Goal: Information Seeking & Learning: Learn about a topic

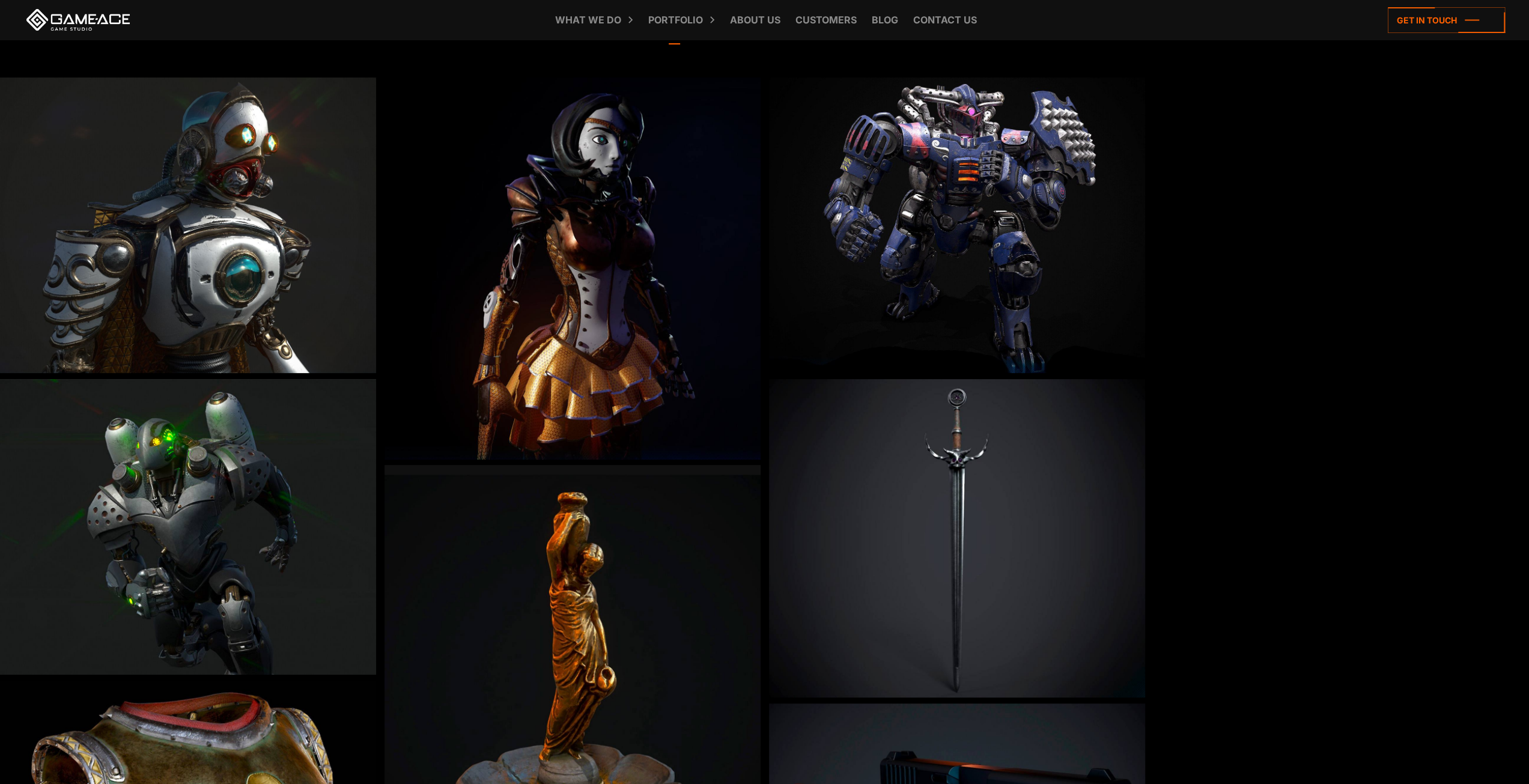
scroll to position [60, 0]
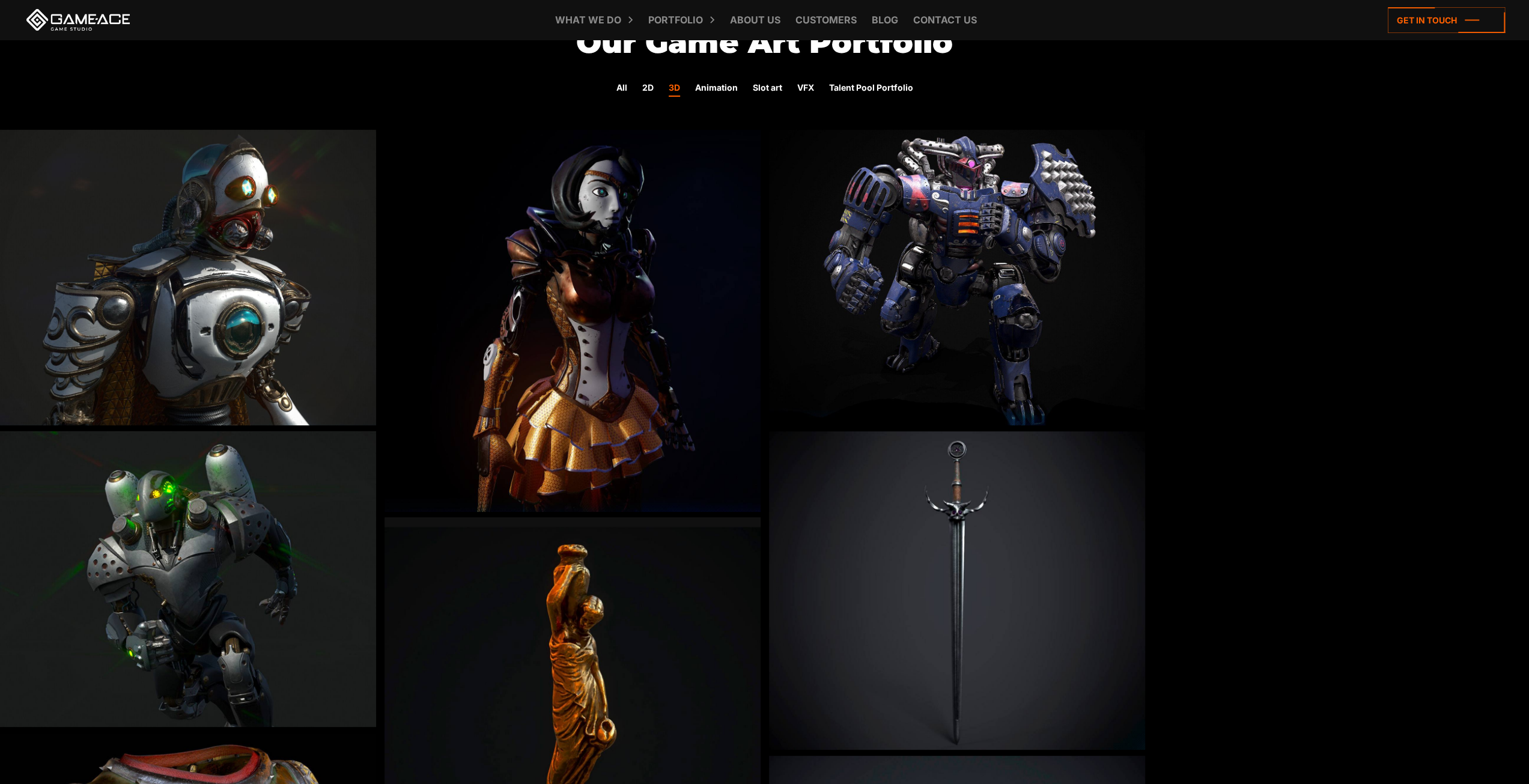
click at [554, 356] on img at bounding box center [573, 321] width 377 height 382
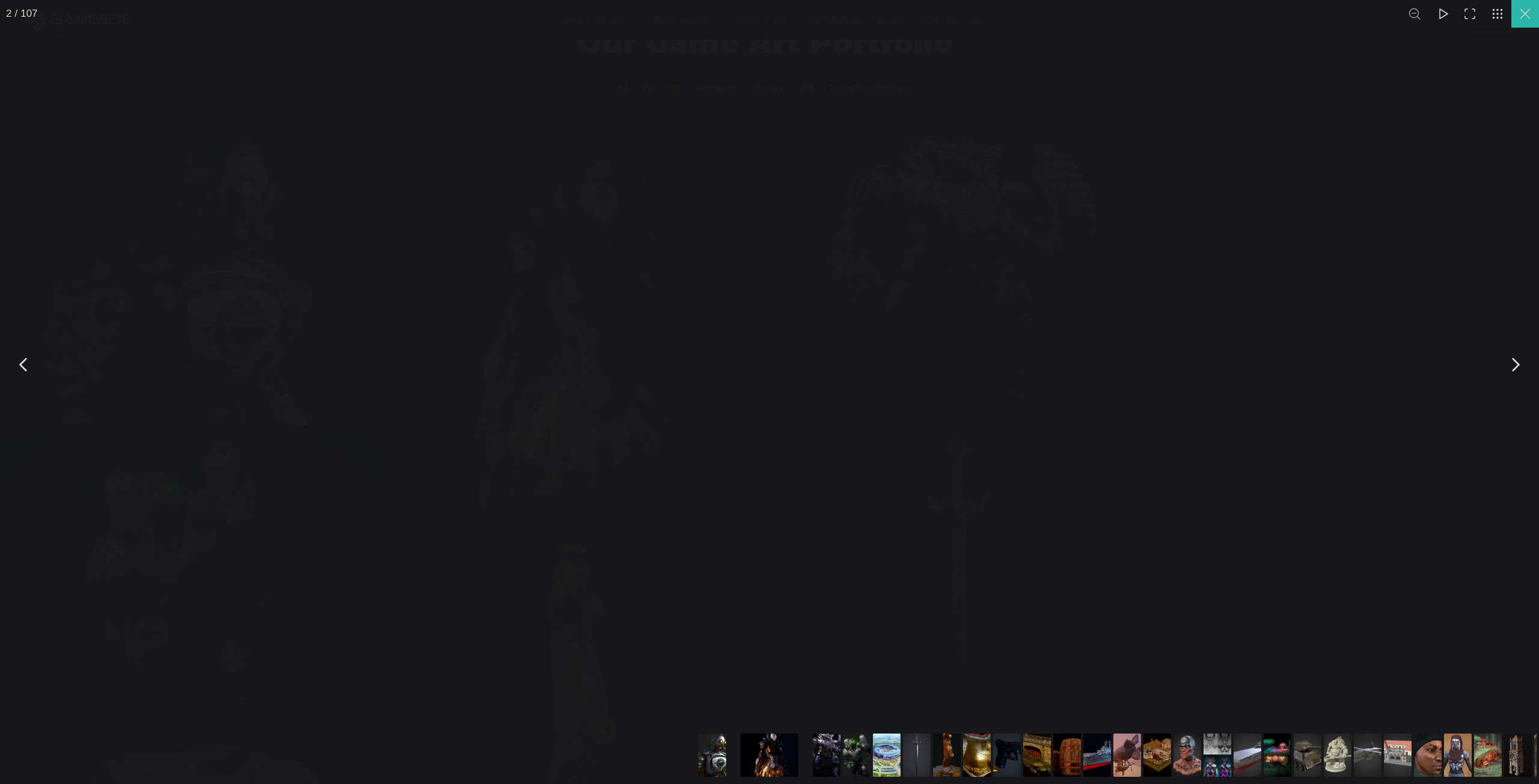
click at [1520, 21] on button "You can close this modal content with the ESC key" at bounding box center [1526, 14] width 28 height 28
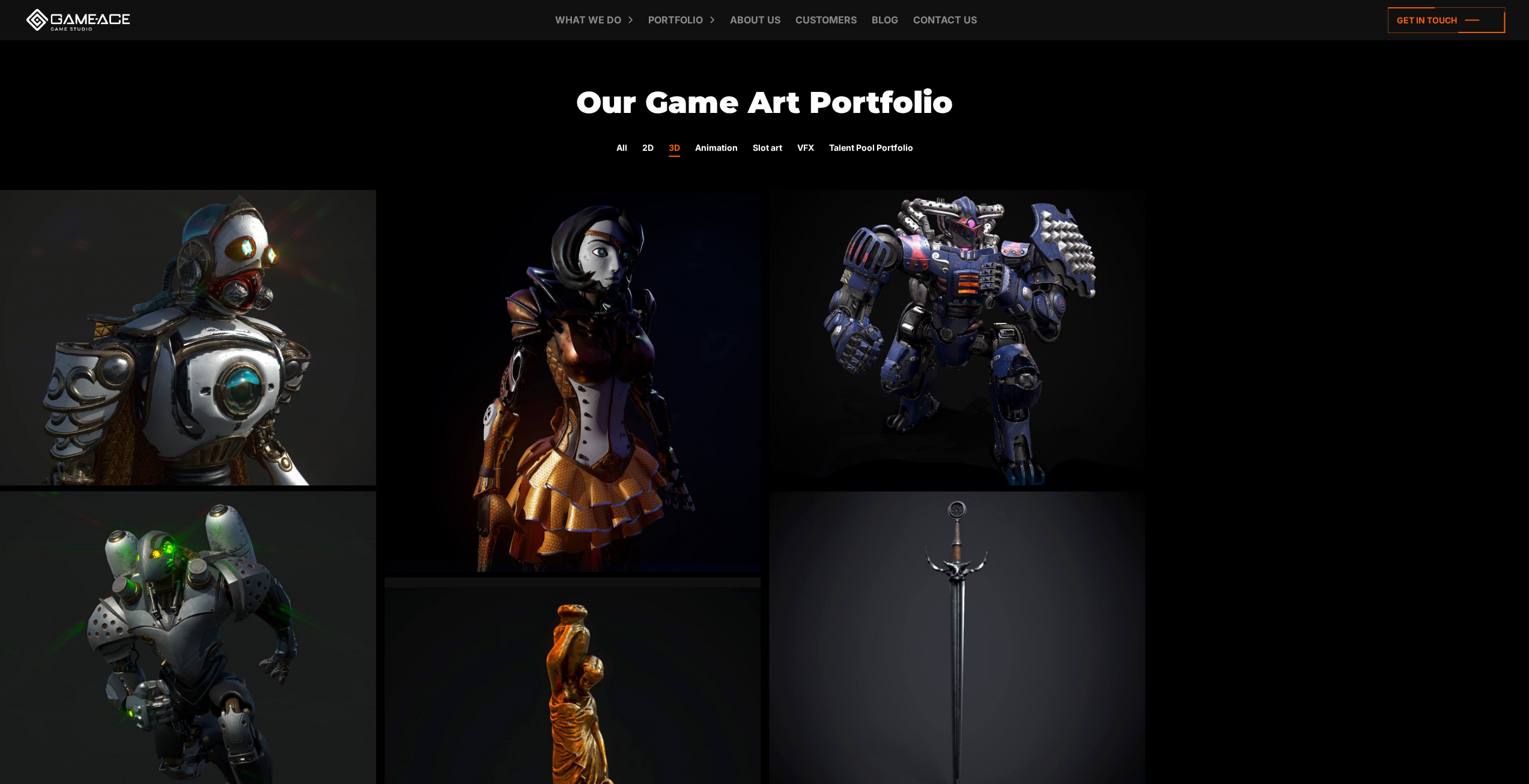
click at [658, 148] on div "All 2D 3D Animation Slot art VFX Talent Pool Portfolio" at bounding box center [764, 149] width 1529 height 21
click at [622, 148] on link "All" at bounding box center [622, 149] width 11 height 16
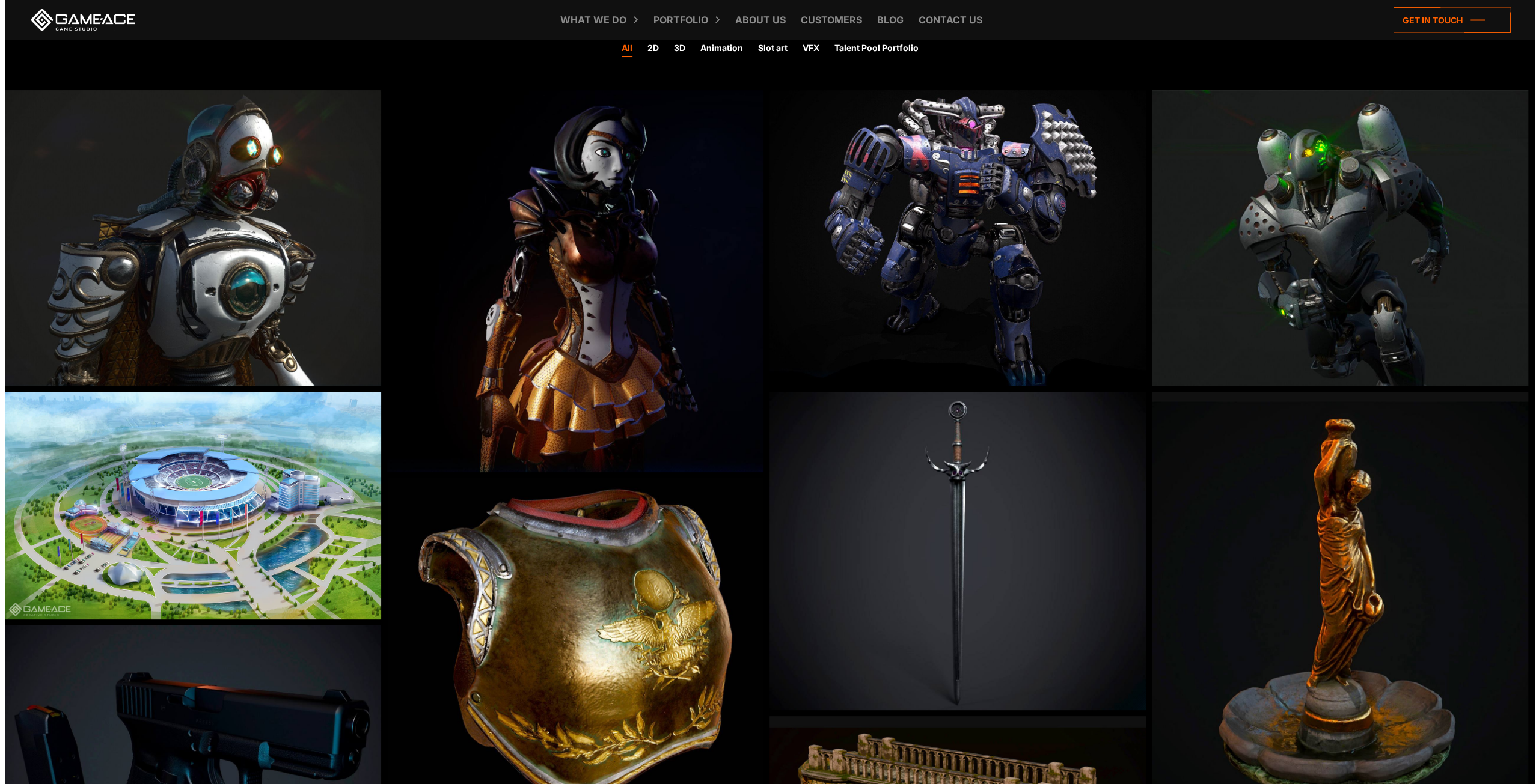
scroll to position [120, 0]
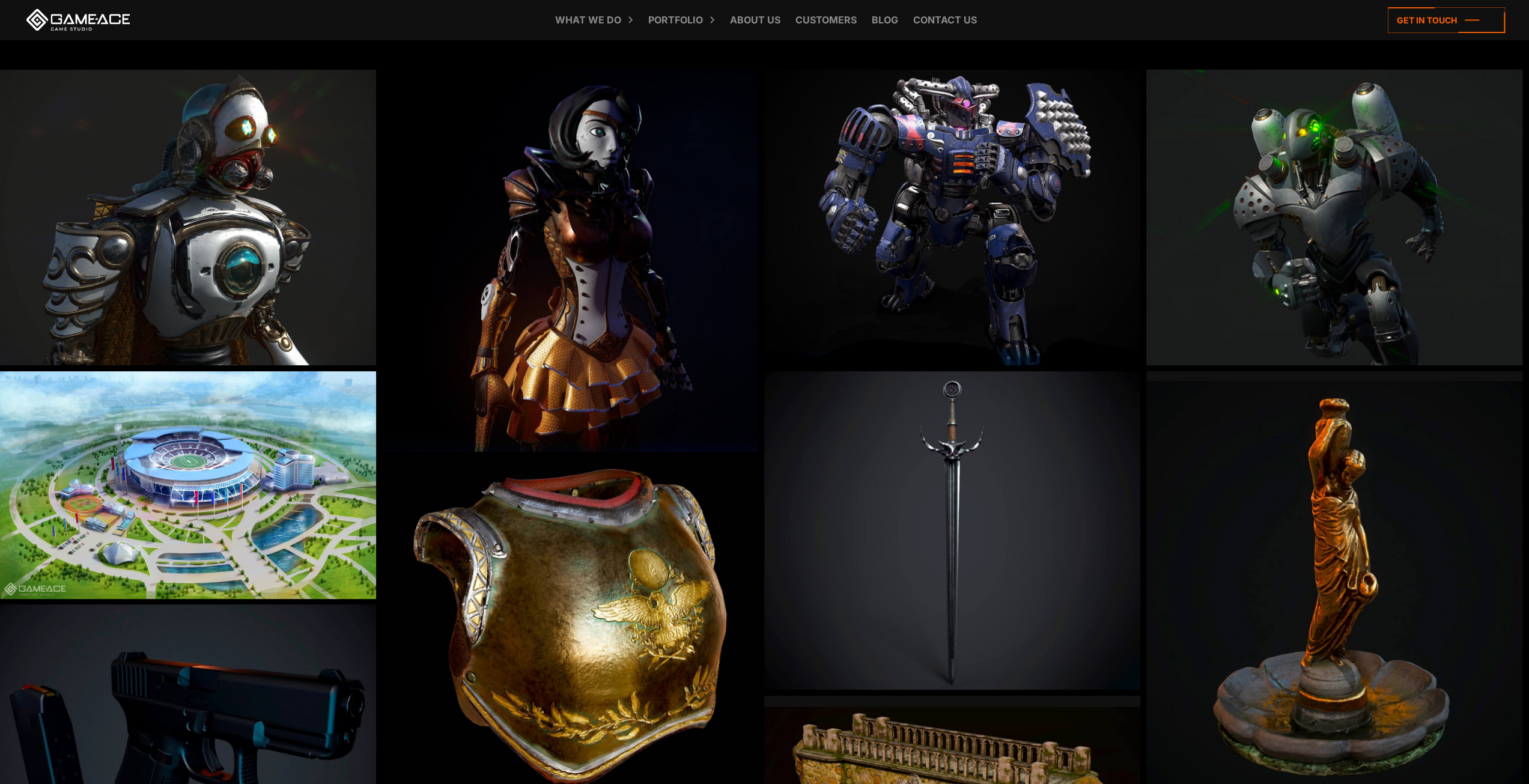
click at [190, 445] on img at bounding box center [188, 484] width 377 height 228
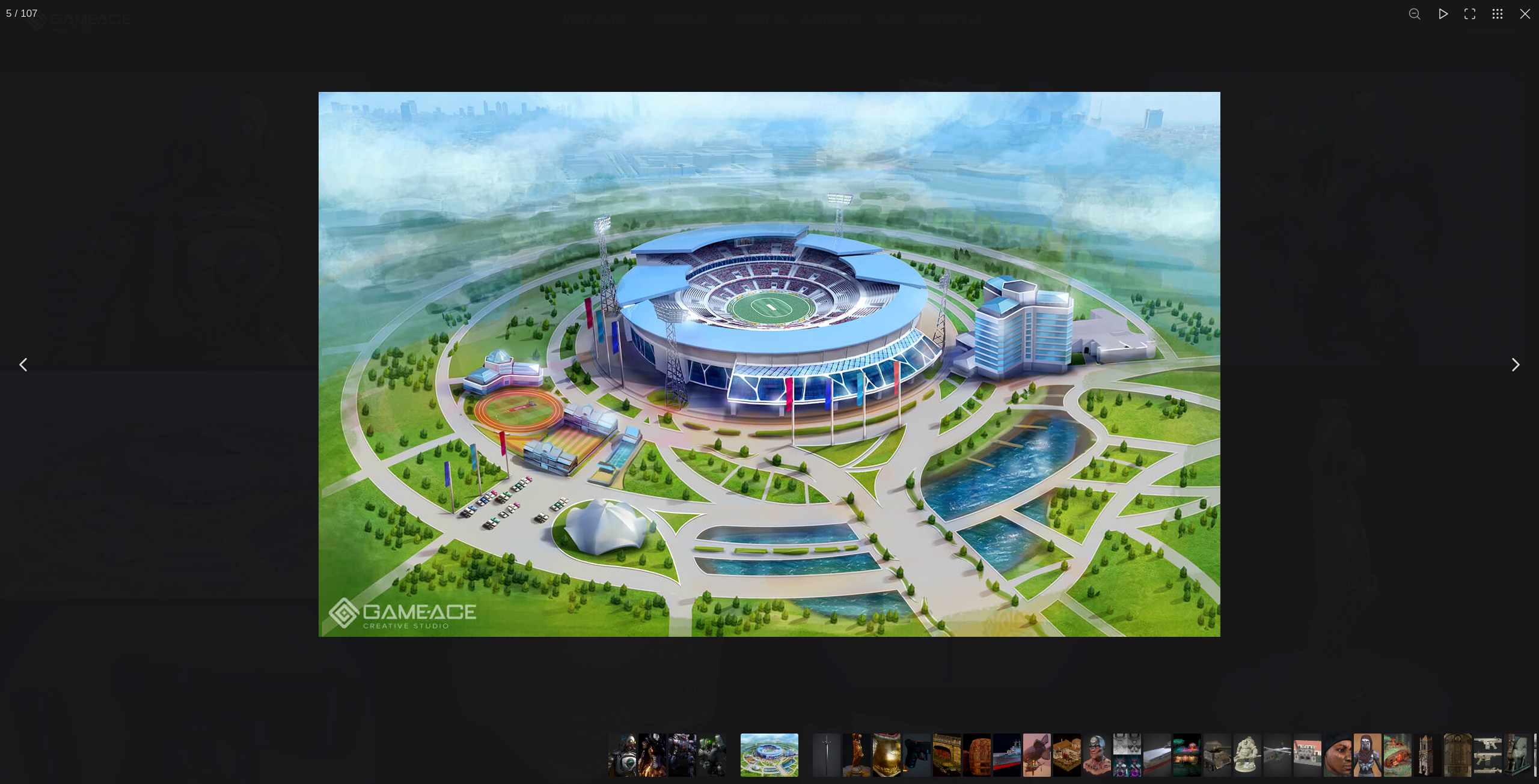
click at [237, 262] on div "You can close this modal content with the ESC key" at bounding box center [770, 364] width 1539 height 729
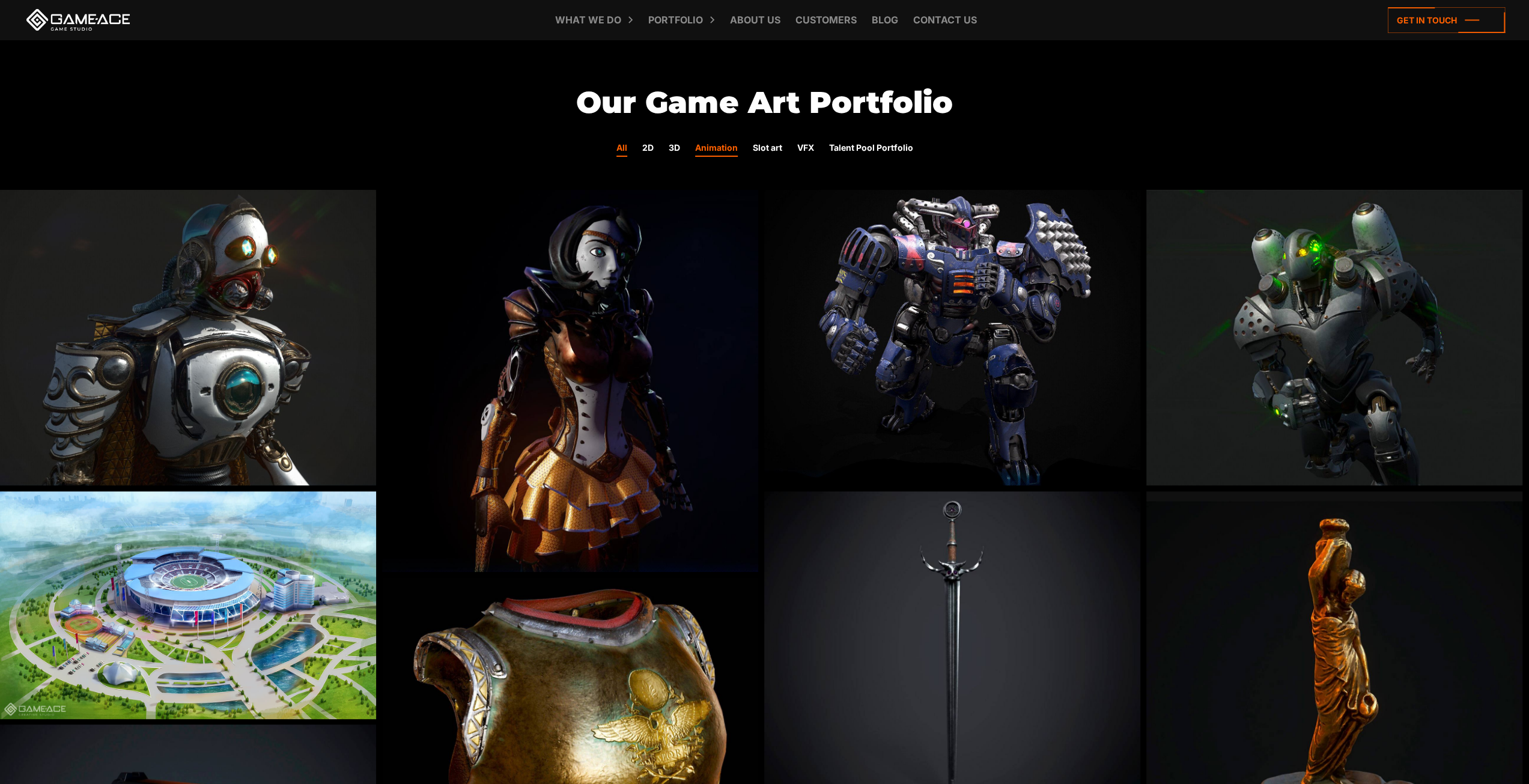
click at [722, 152] on link "Animation" at bounding box center [717, 149] width 43 height 16
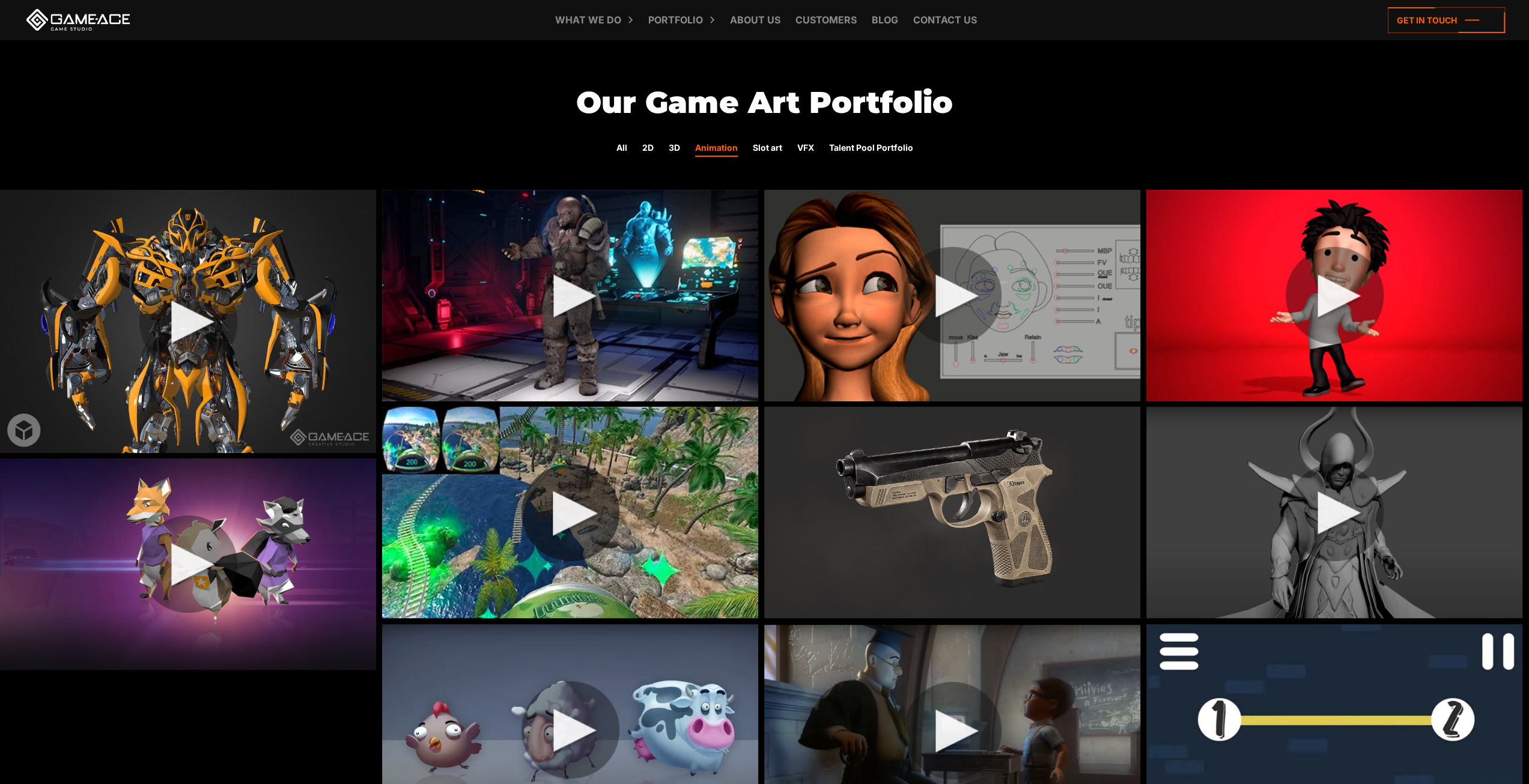
click at [561, 509] on img at bounding box center [571, 512] width 377 height 212
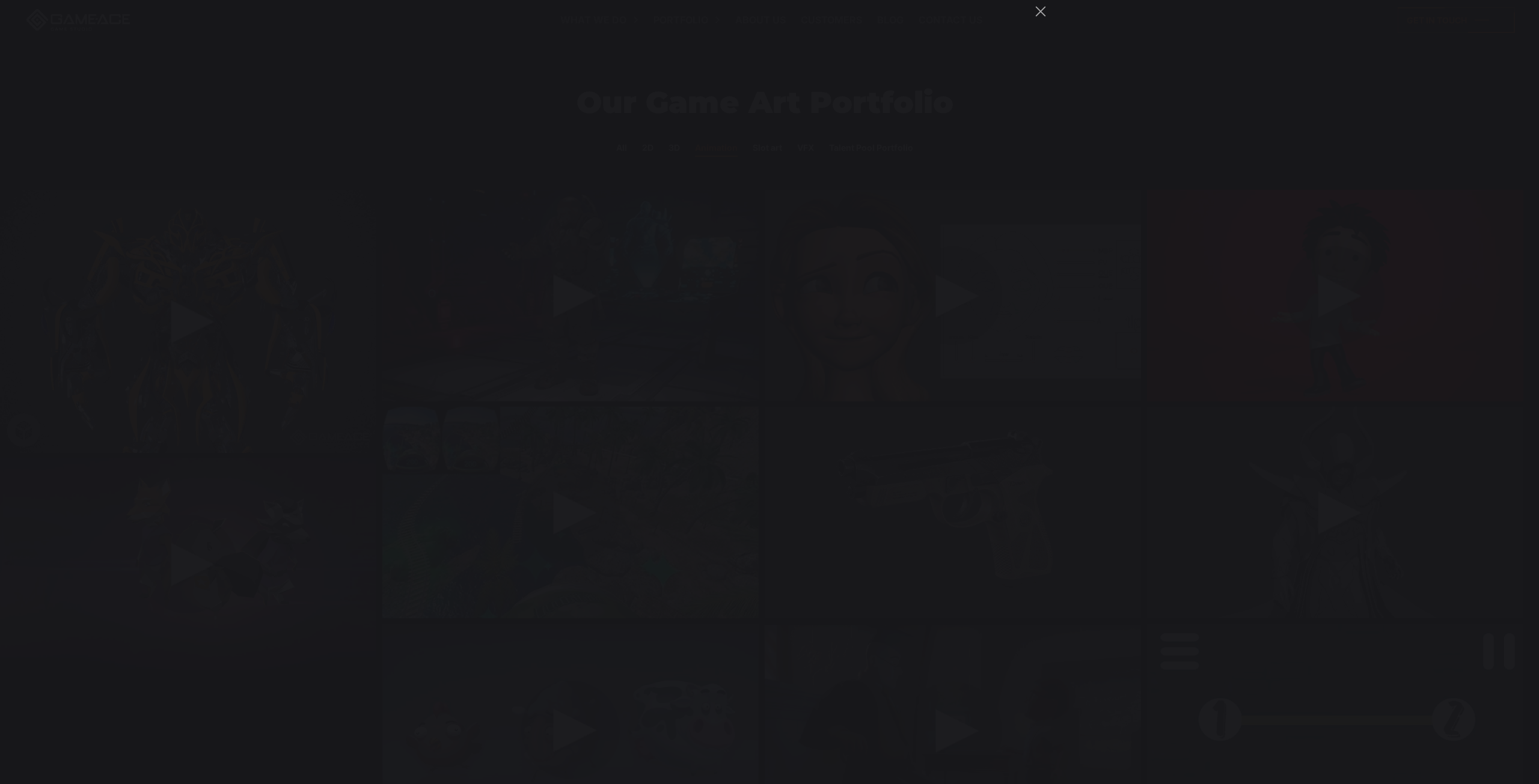
click at [1085, 381] on div "You can close this modal content with the ESC key" at bounding box center [770, 392] width 1539 height 784
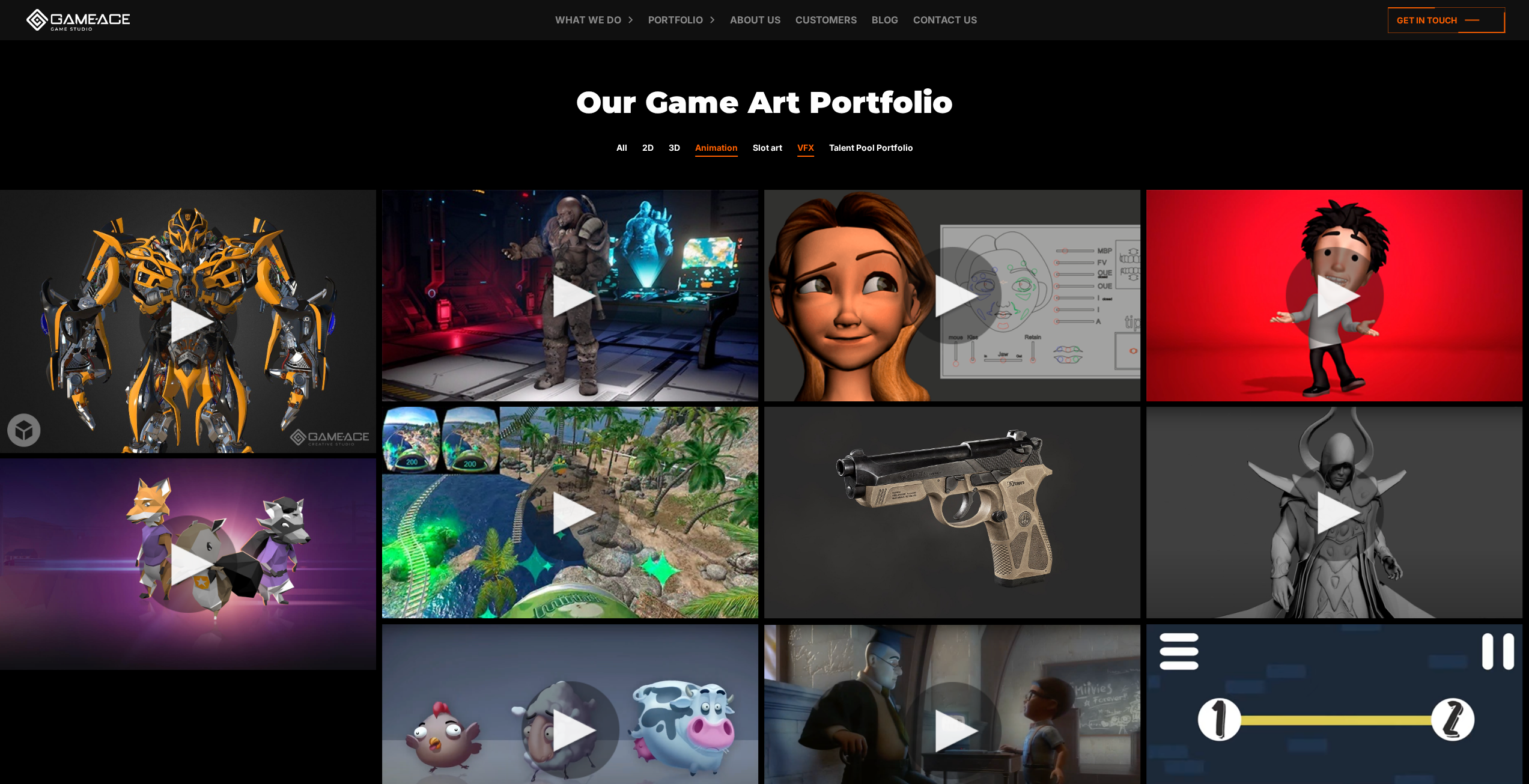
click at [810, 147] on link "VFX" at bounding box center [806, 149] width 17 height 16
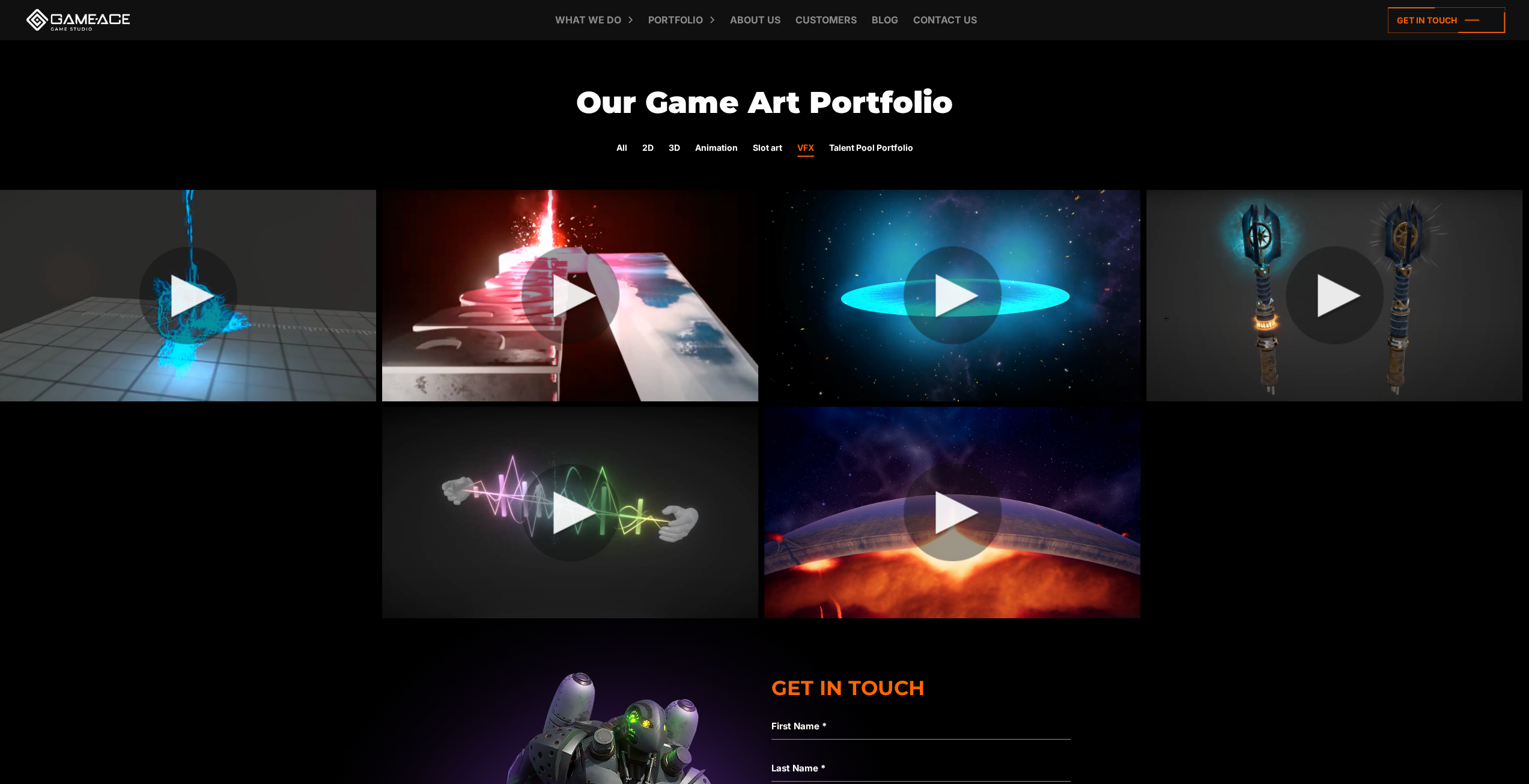
click at [1298, 285] on img at bounding box center [1335, 296] width 377 height 212
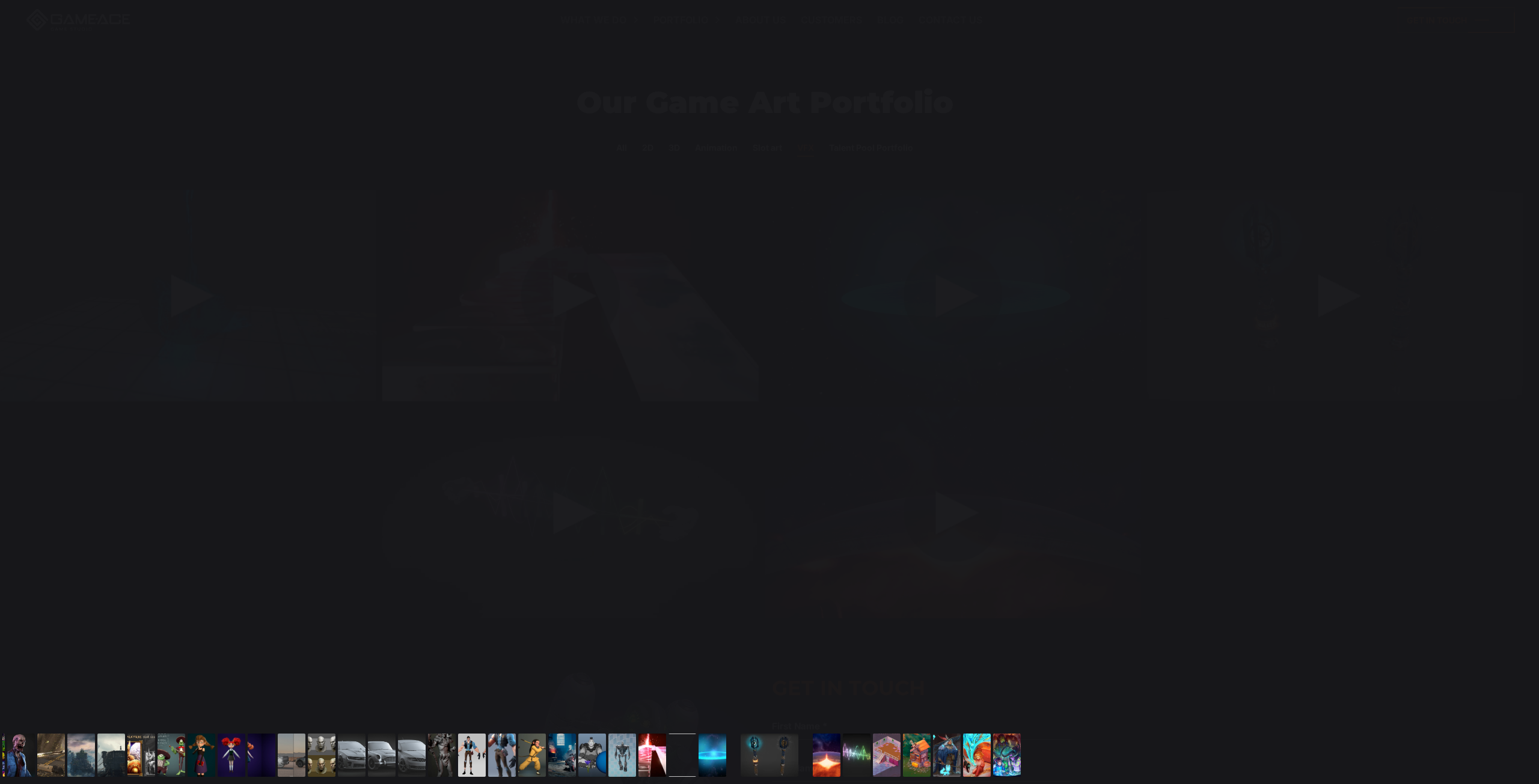
click at [1169, 288] on div "You can close this modal content with the ESC key" at bounding box center [770, 364] width 1539 height 729
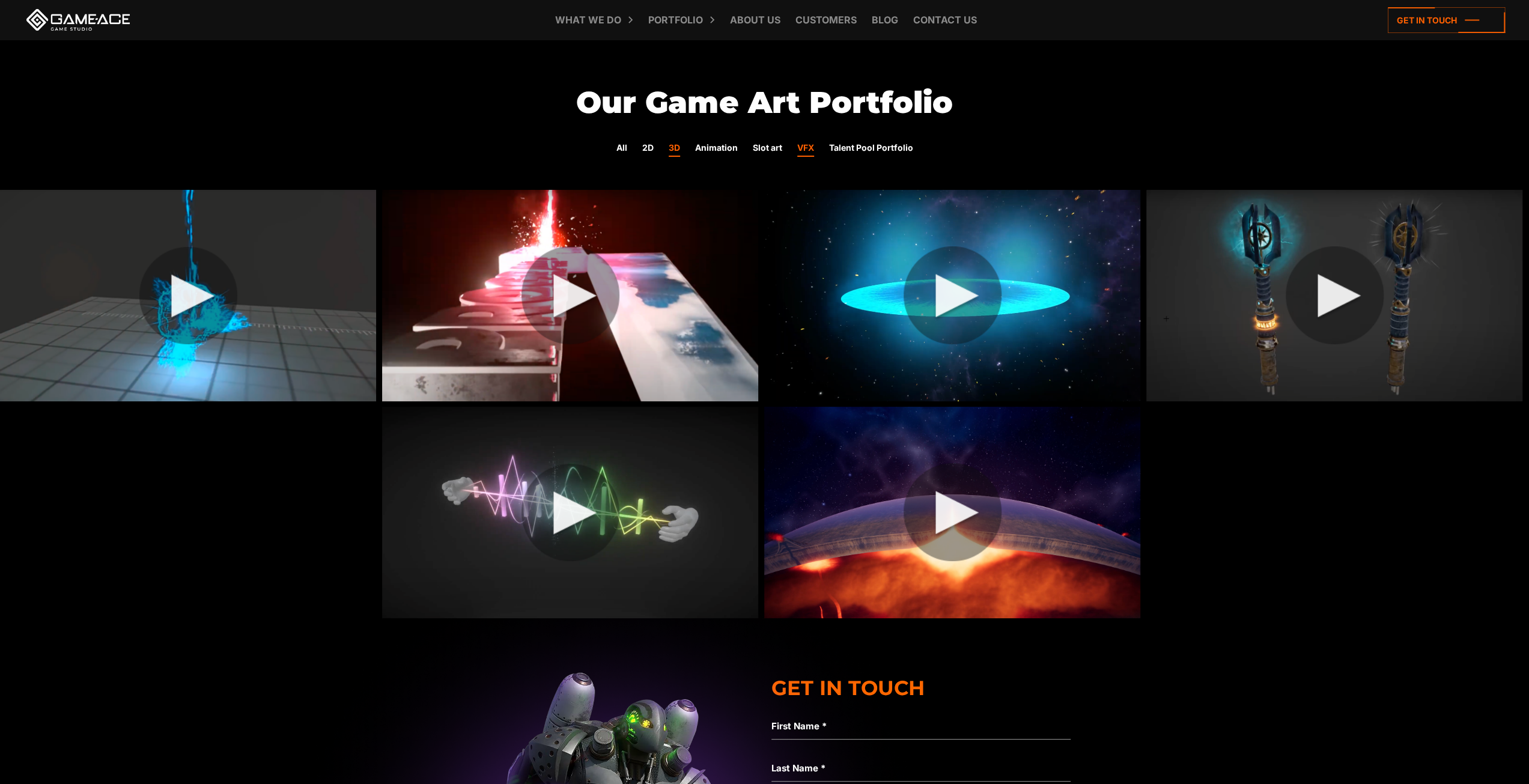
click at [679, 152] on link "3D" at bounding box center [675, 149] width 11 height 16
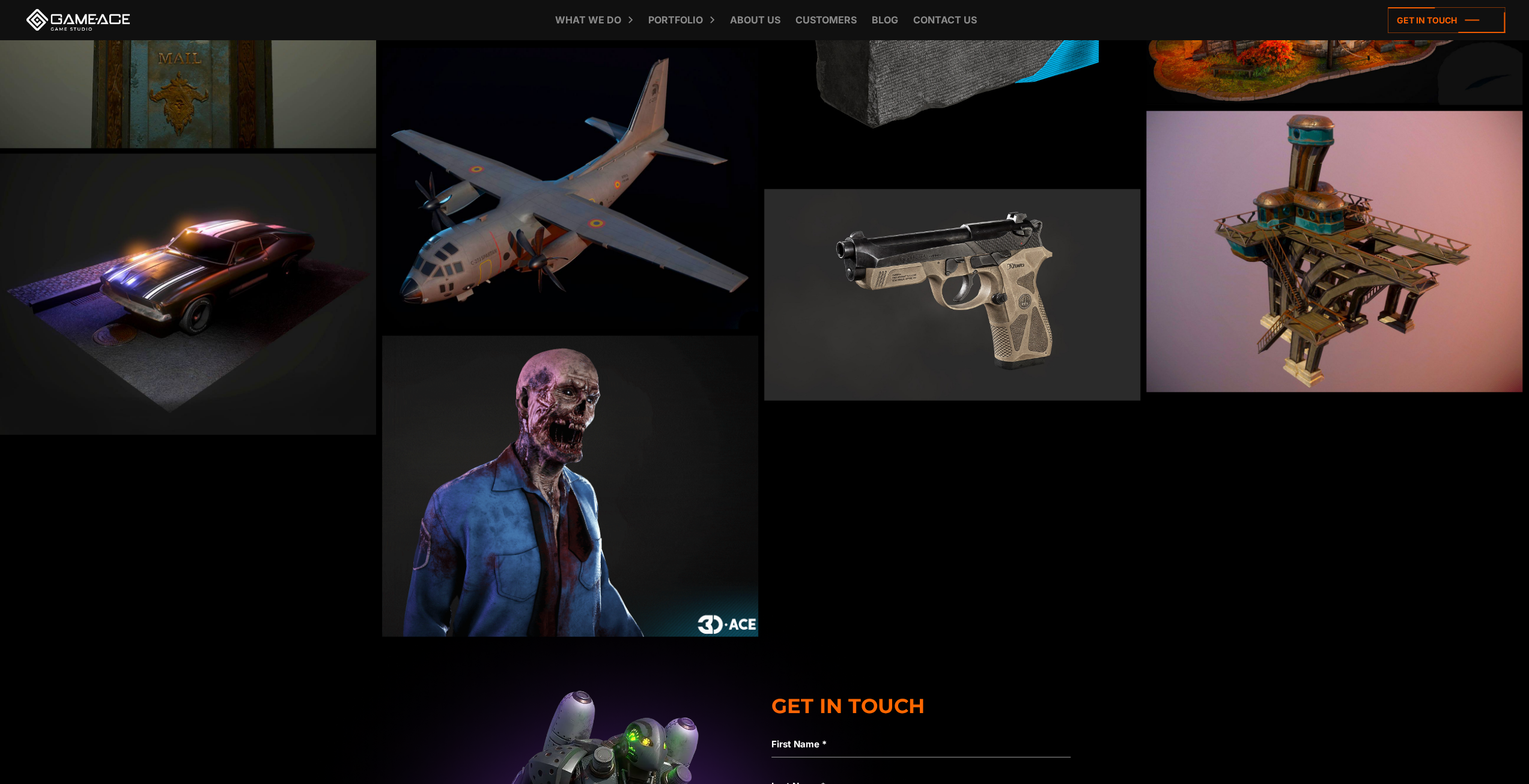
scroll to position [2944, 0]
click at [562, 458] on img at bounding box center [571, 485] width 377 height 301
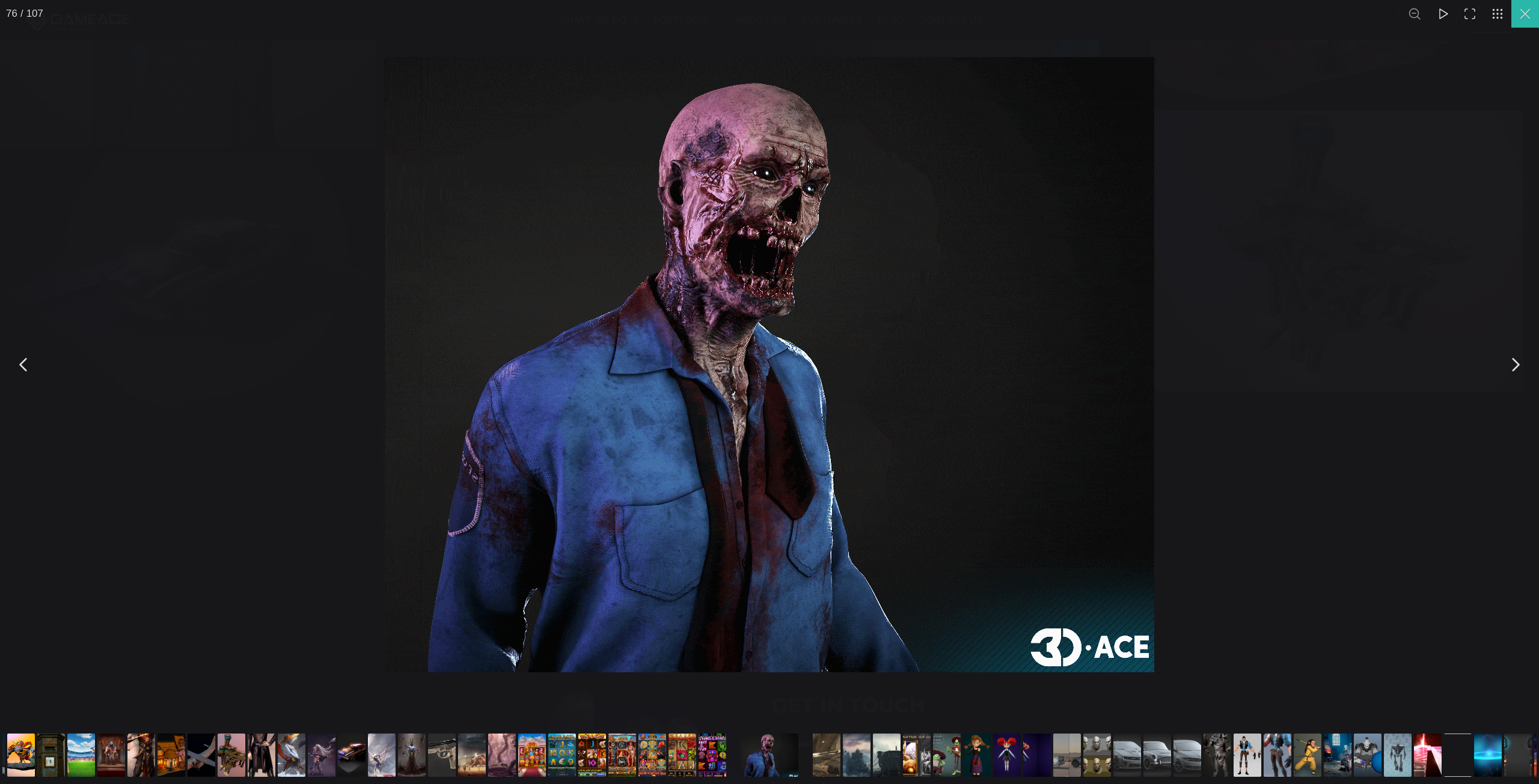
click at [1530, 20] on button "You can close this modal content with the ESC key" at bounding box center [1526, 14] width 28 height 28
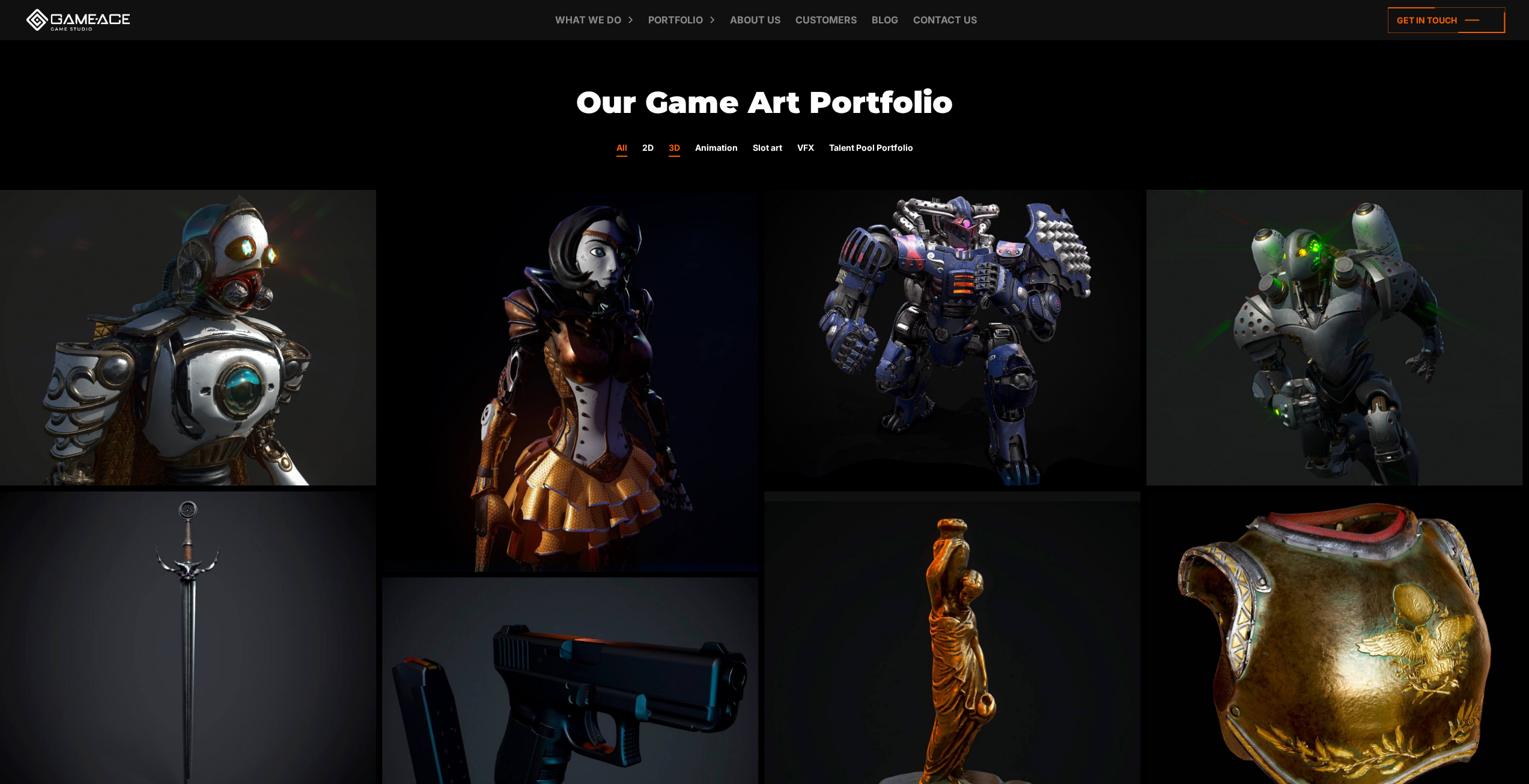
click at [628, 147] on link "All" at bounding box center [622, 149] width 11 height 16
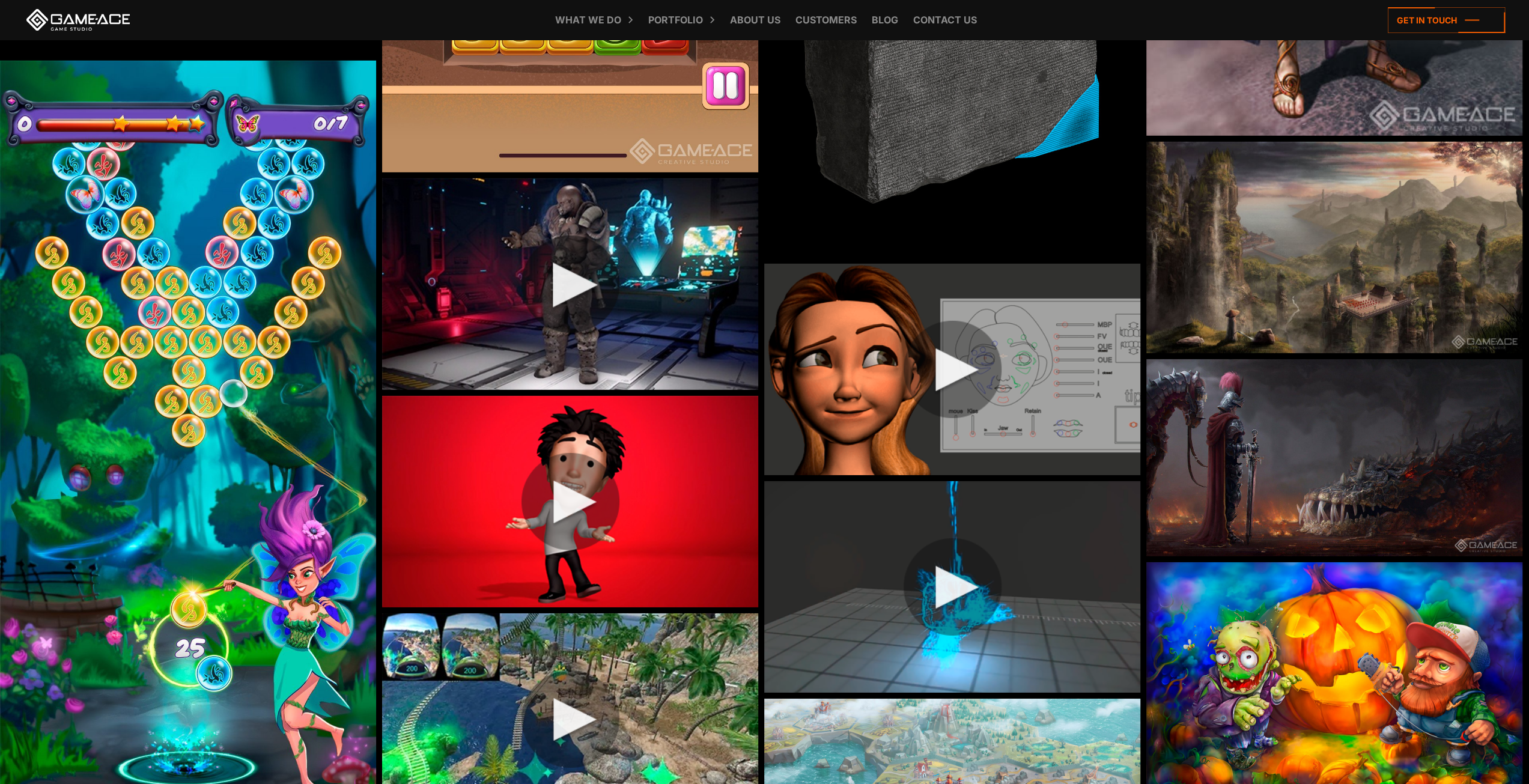
scroll to position [3605, 0]
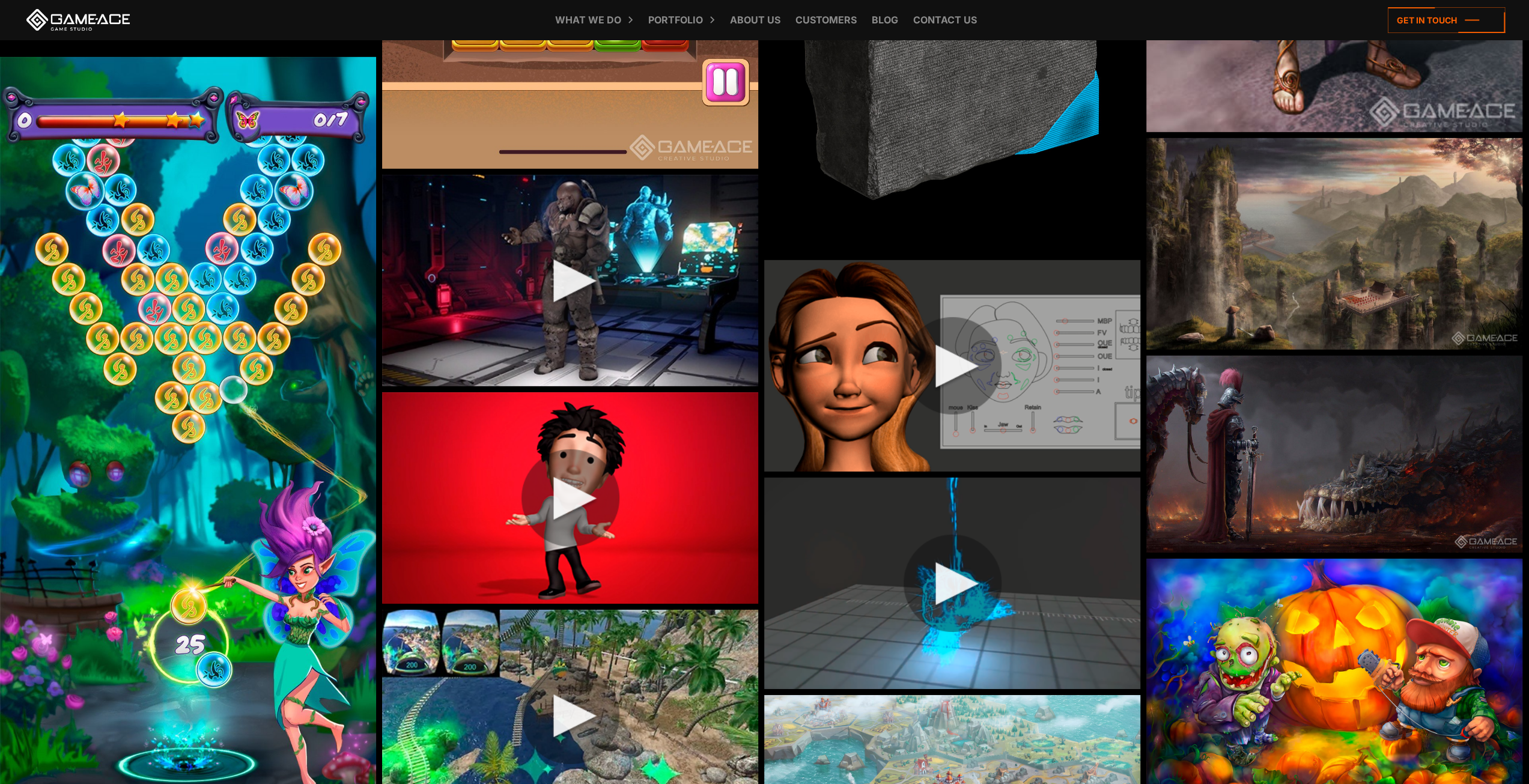
click at [1309, 409] on img at bounding box center [1335, 454] width 377 height 197
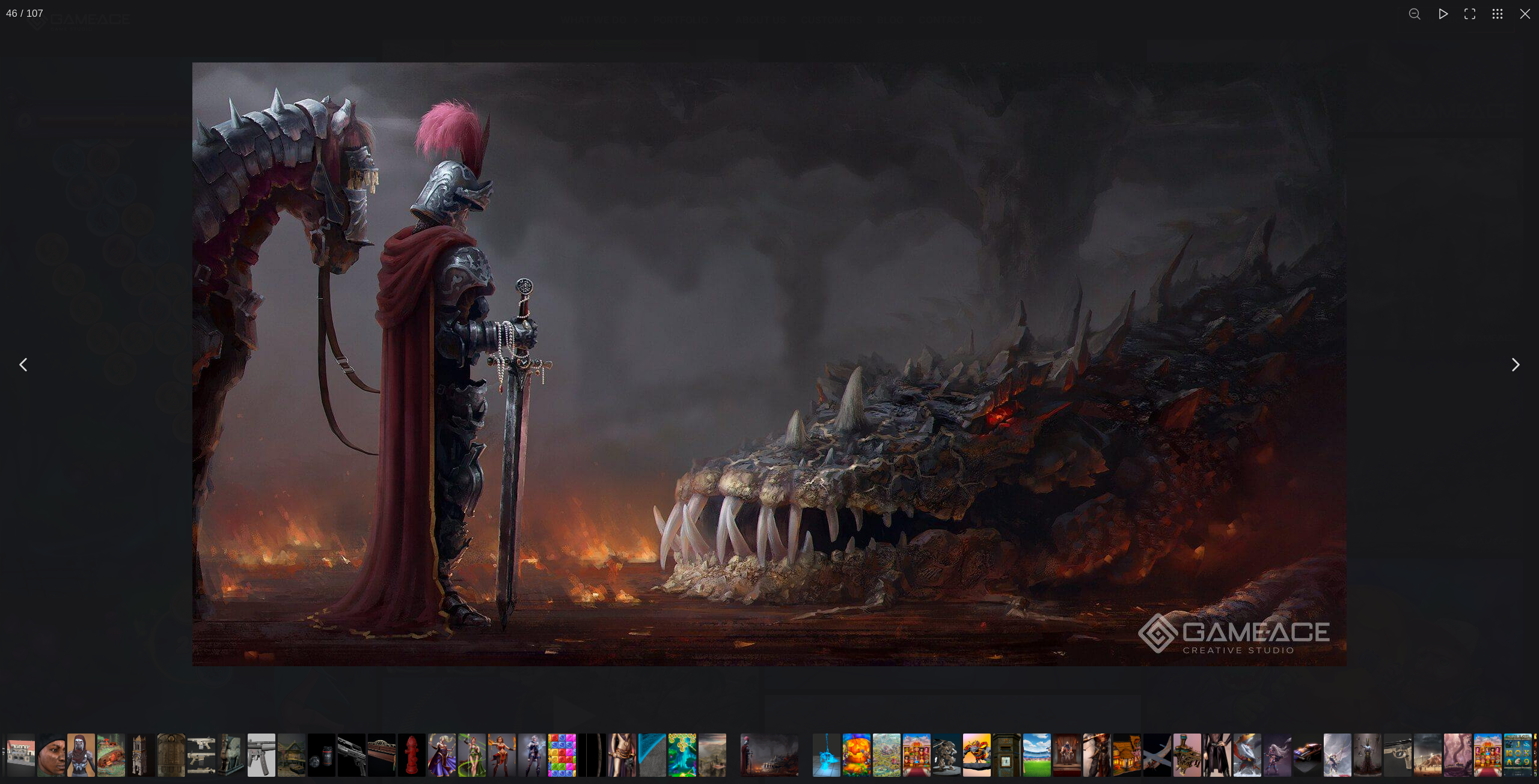
click at [1418, 179] on div "You can close this modal content with the ESC key" at bounding box center [770, 364] width 1539 height 729
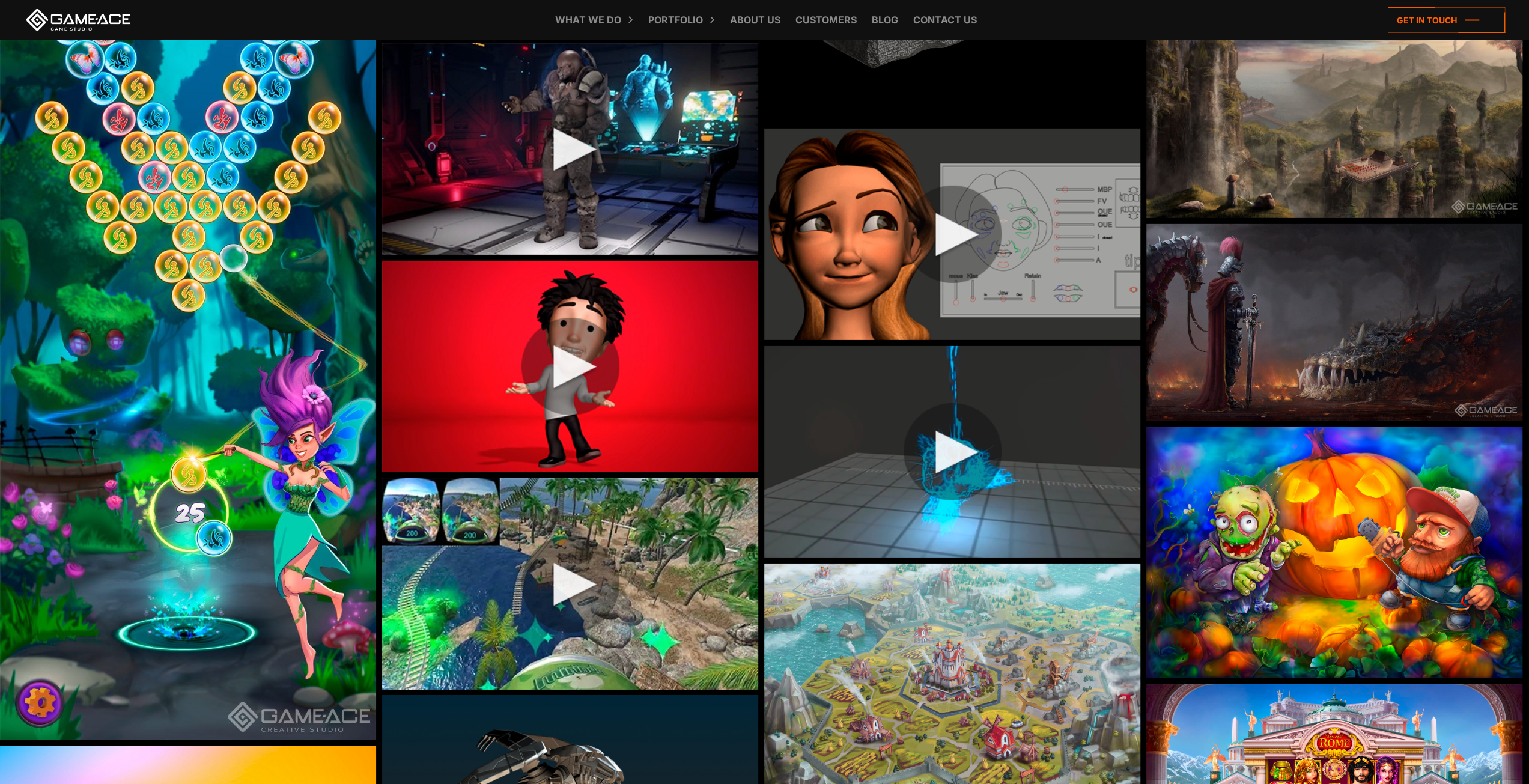
scroll to position [3785, 0]
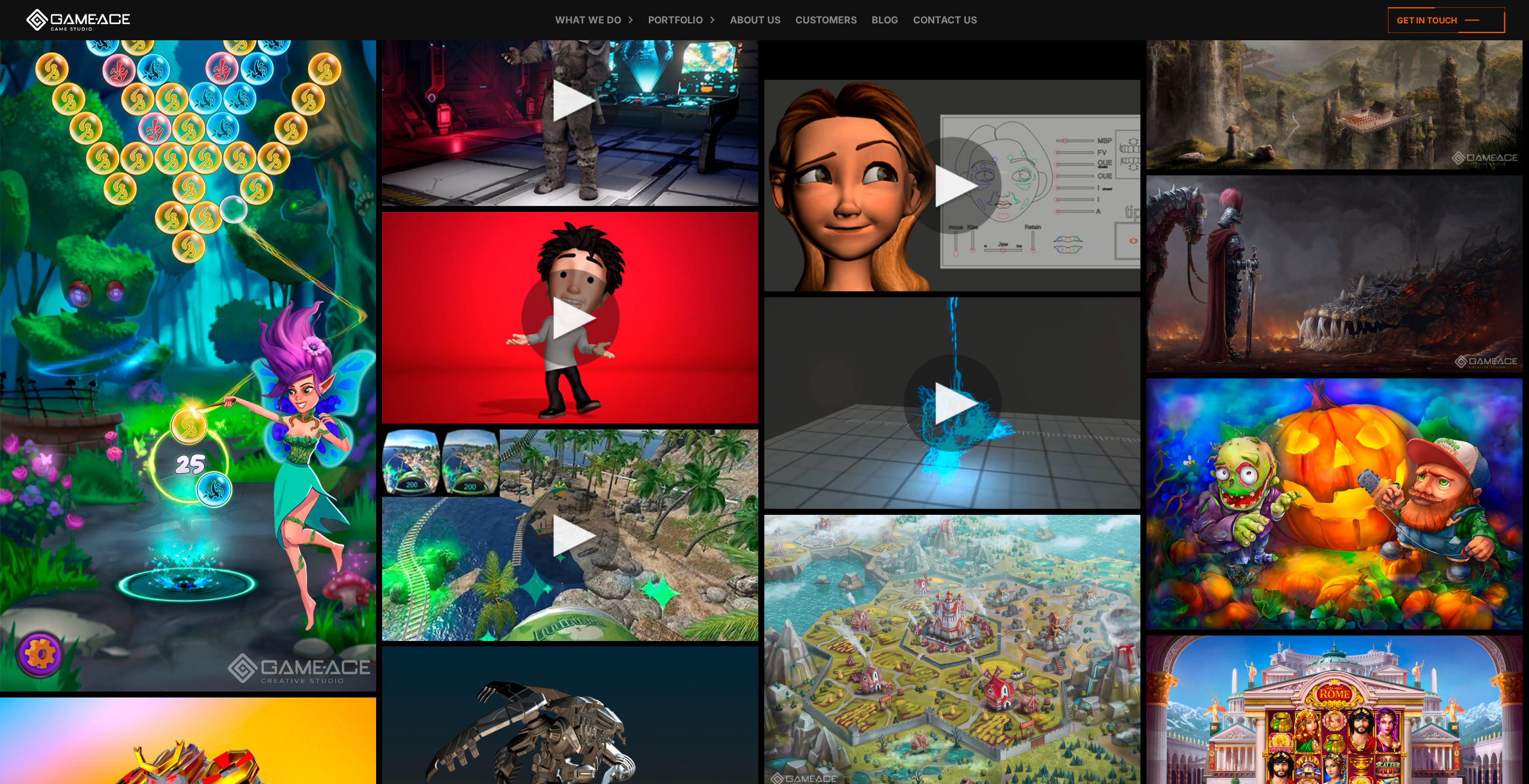
click at [275, 404] on img at bounding box center [188, 285] width 377 height 815
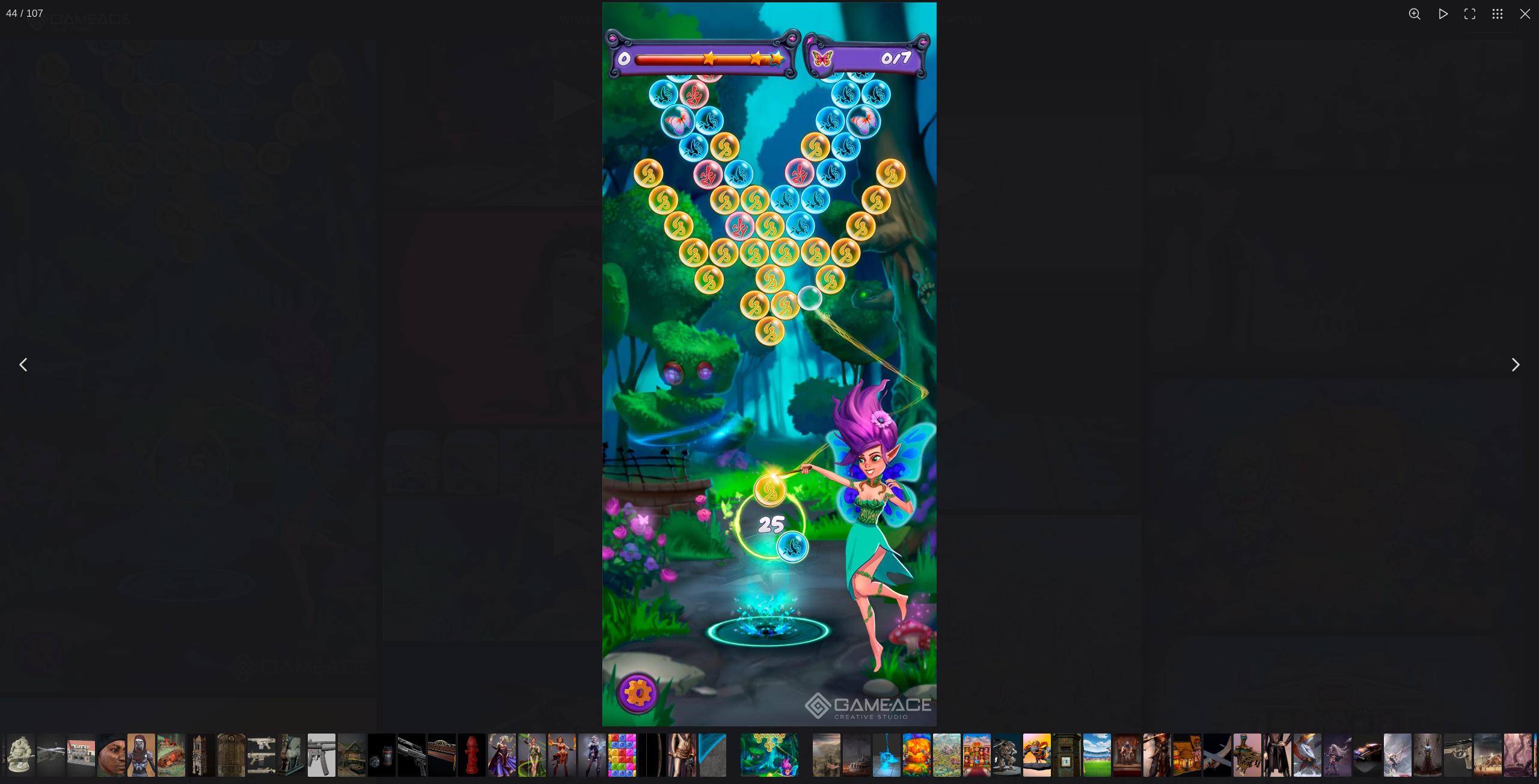
click at [934, 374] on img "You can close this modal content with the ESC key" at bounding box center [770, 364] width 335 height 724
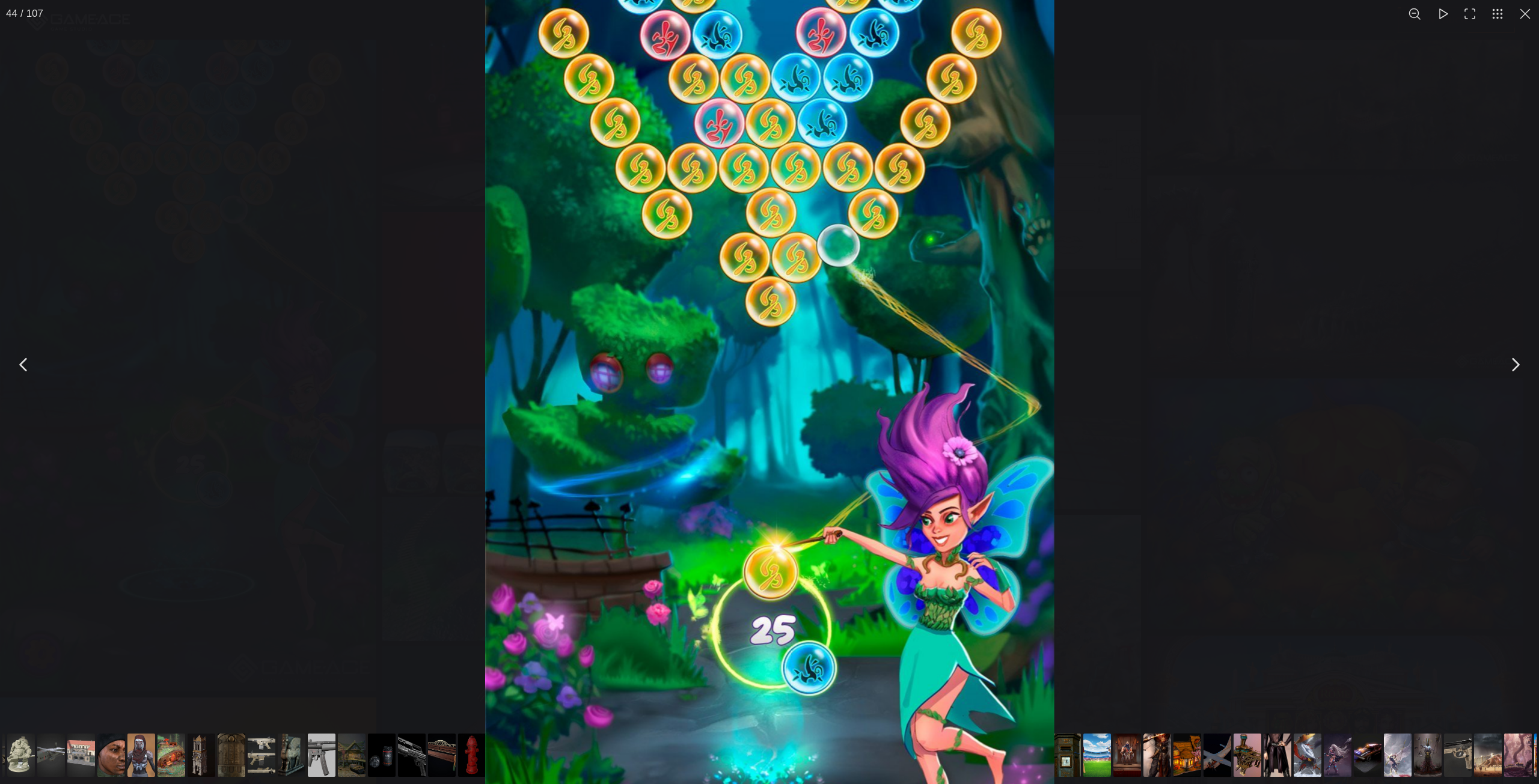
click at [1200, 355] on div "You can close this modal content with the ESC key" at bounding box center [770, 364] width 1539 height 729
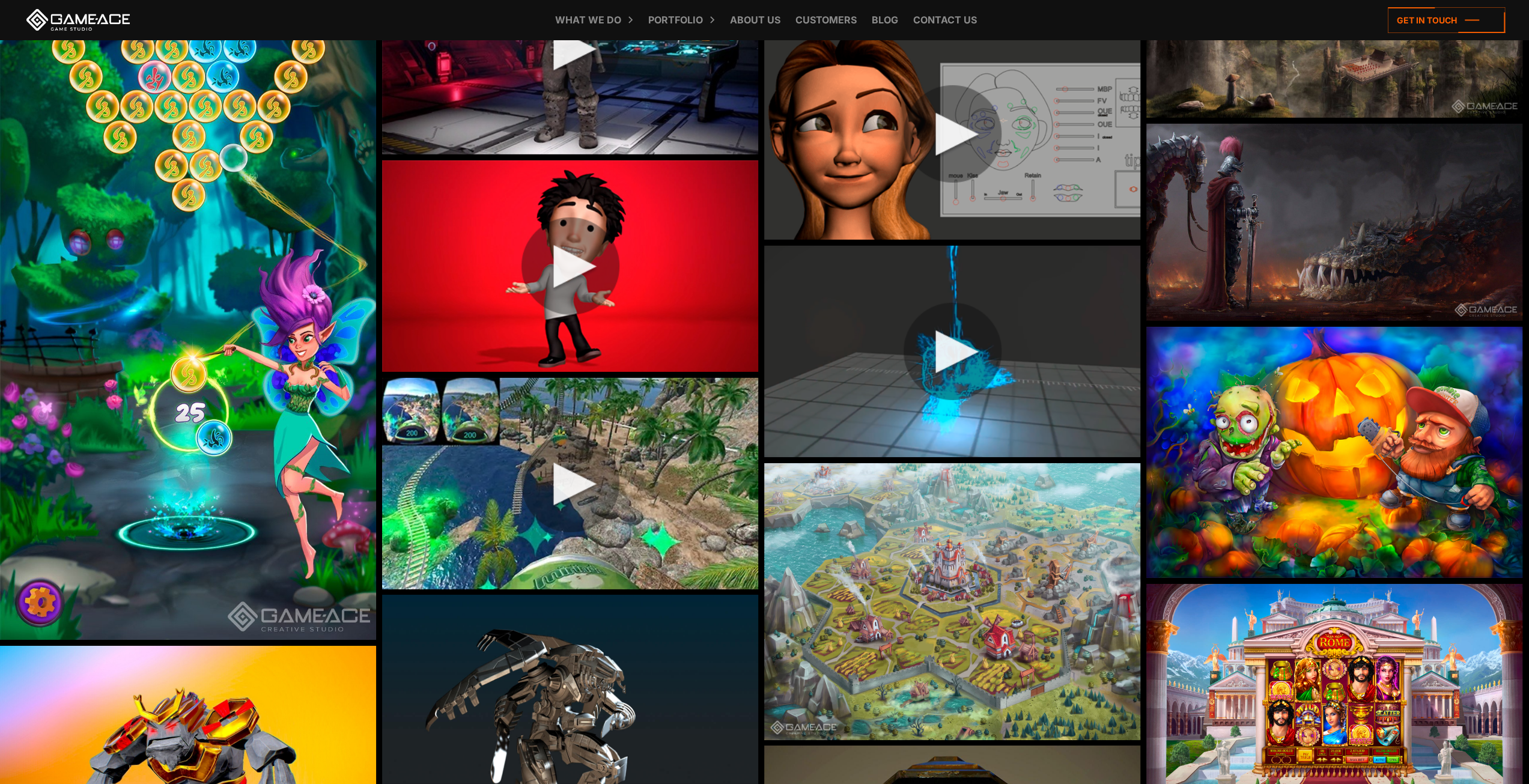
scroll to position [3965, 0]
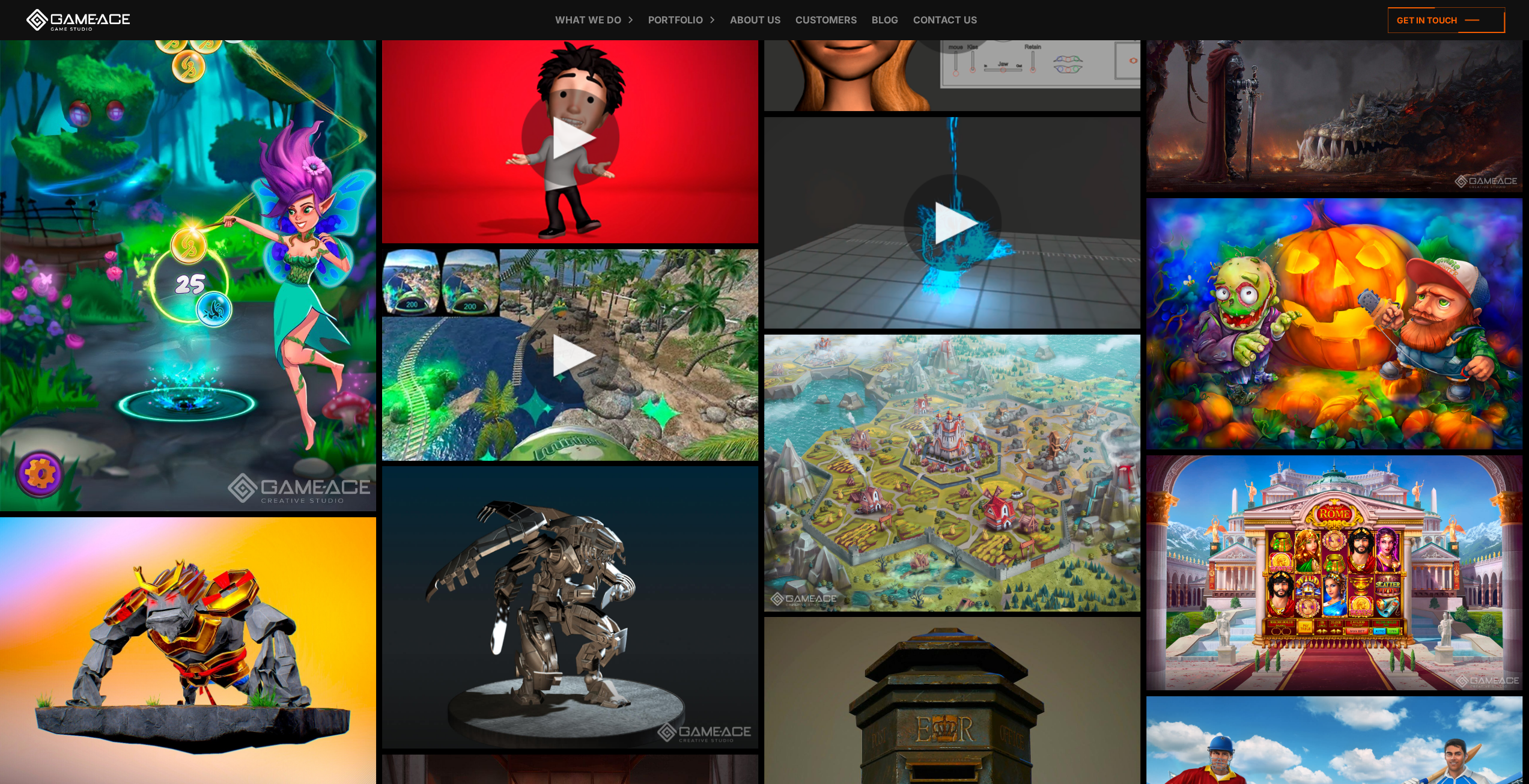
click at [1321, 324] on img at bounding box center [1335, 324] width 377 height 251
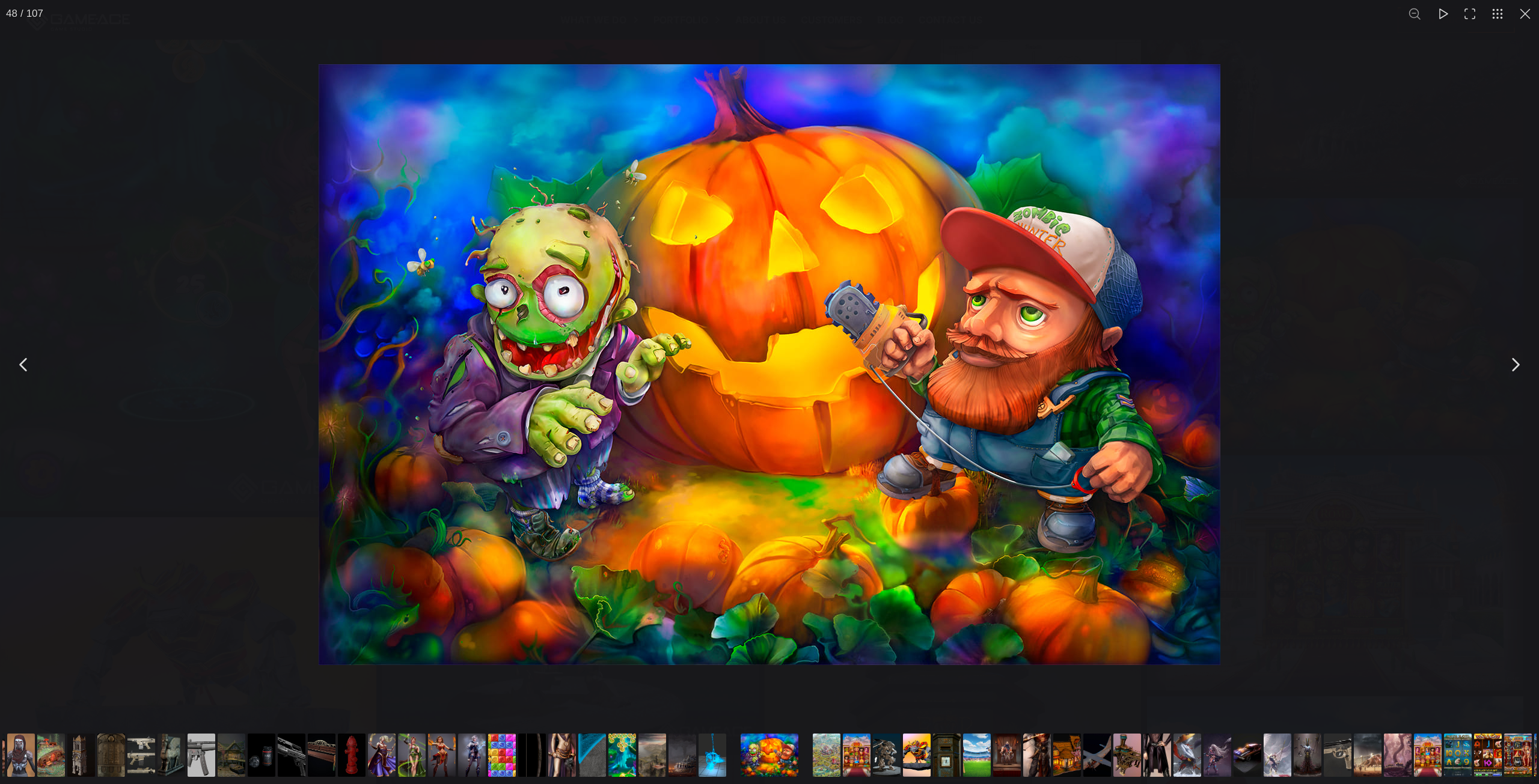
click at [1278, 338] on div "You can close this modal content with the ESC key" at bounding box center [770, 364] width 1539 height 729
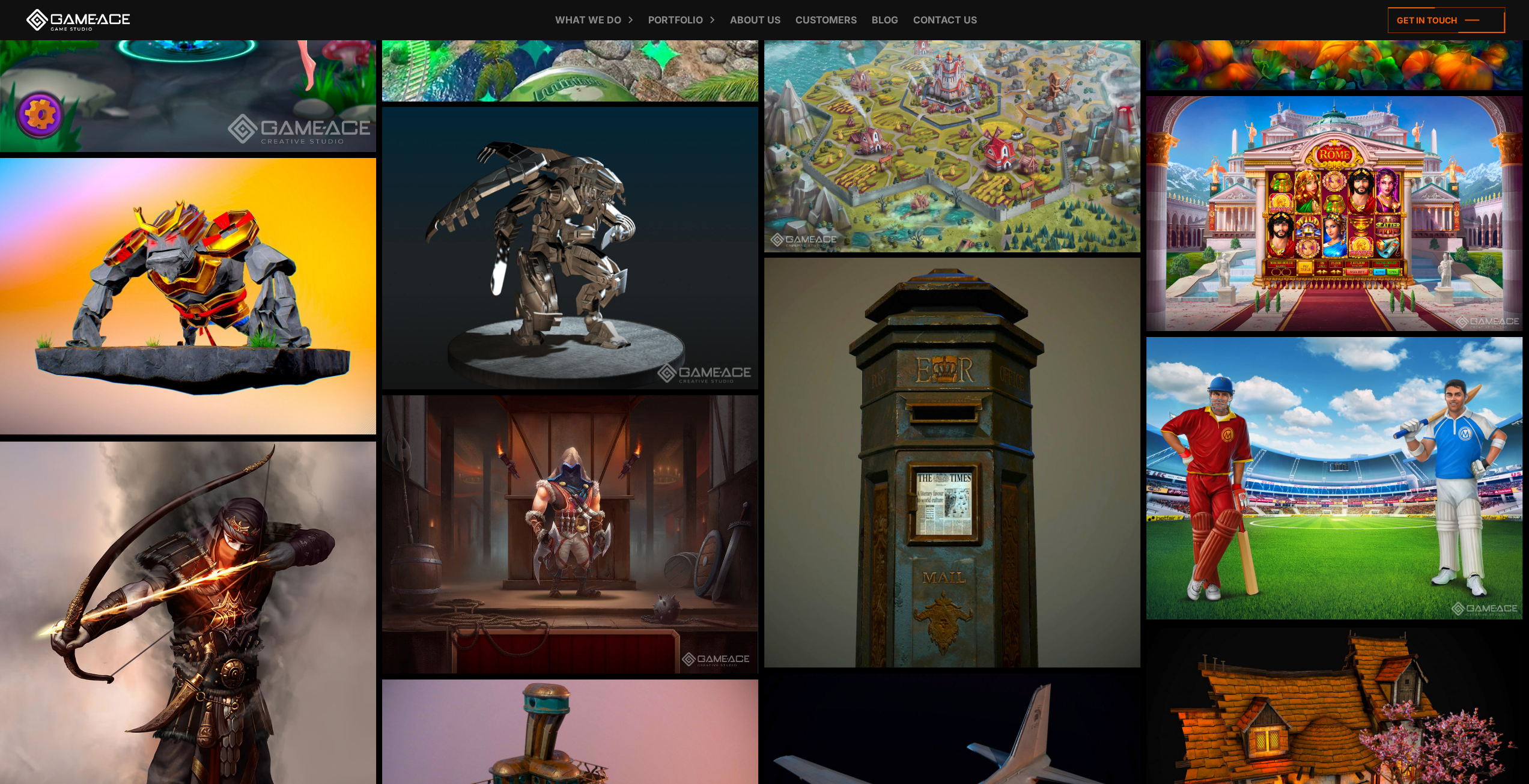
scroll to position [4326, 0]
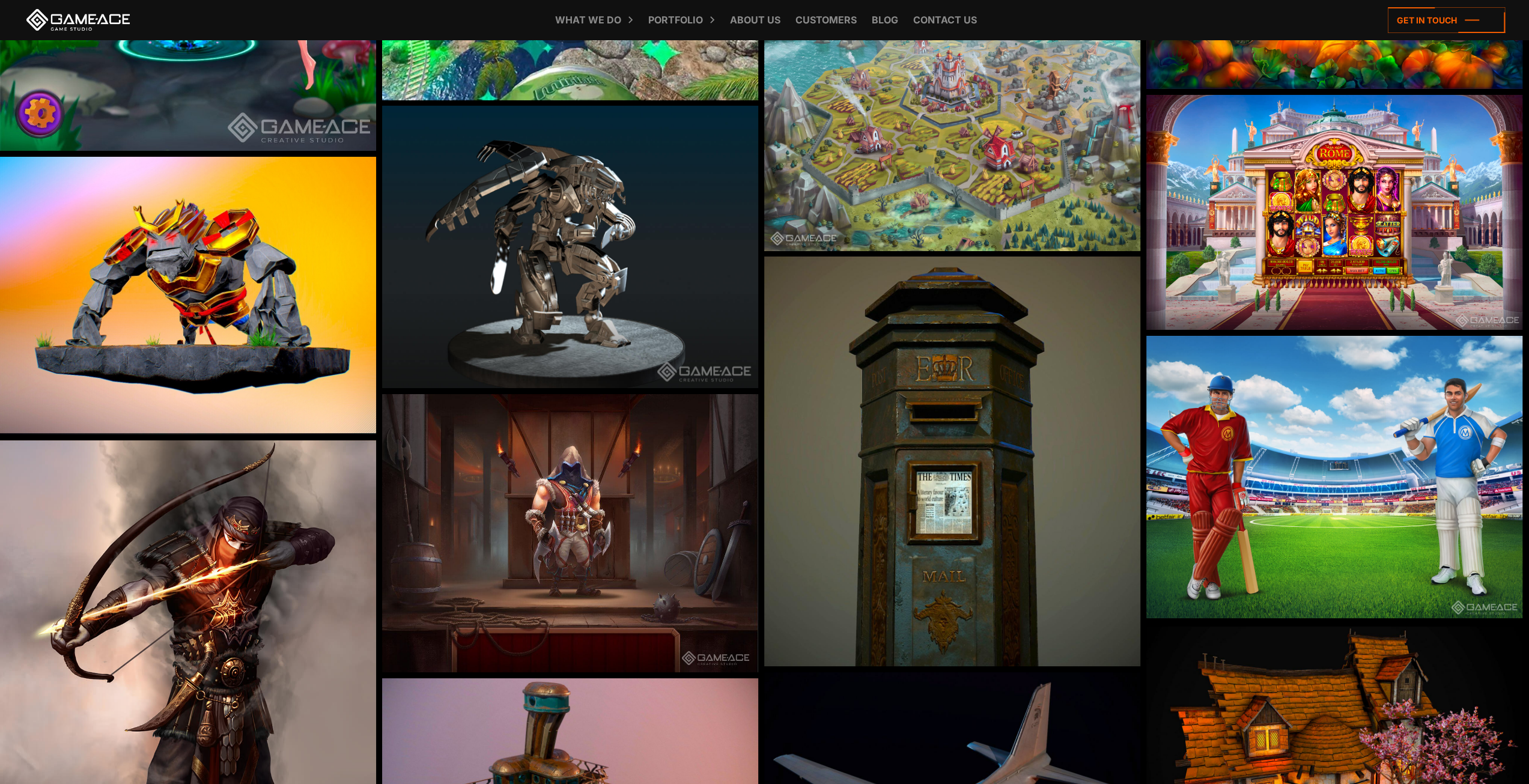
click at [655, 492] on img at bounding box center [571, 533] width 377 height 278
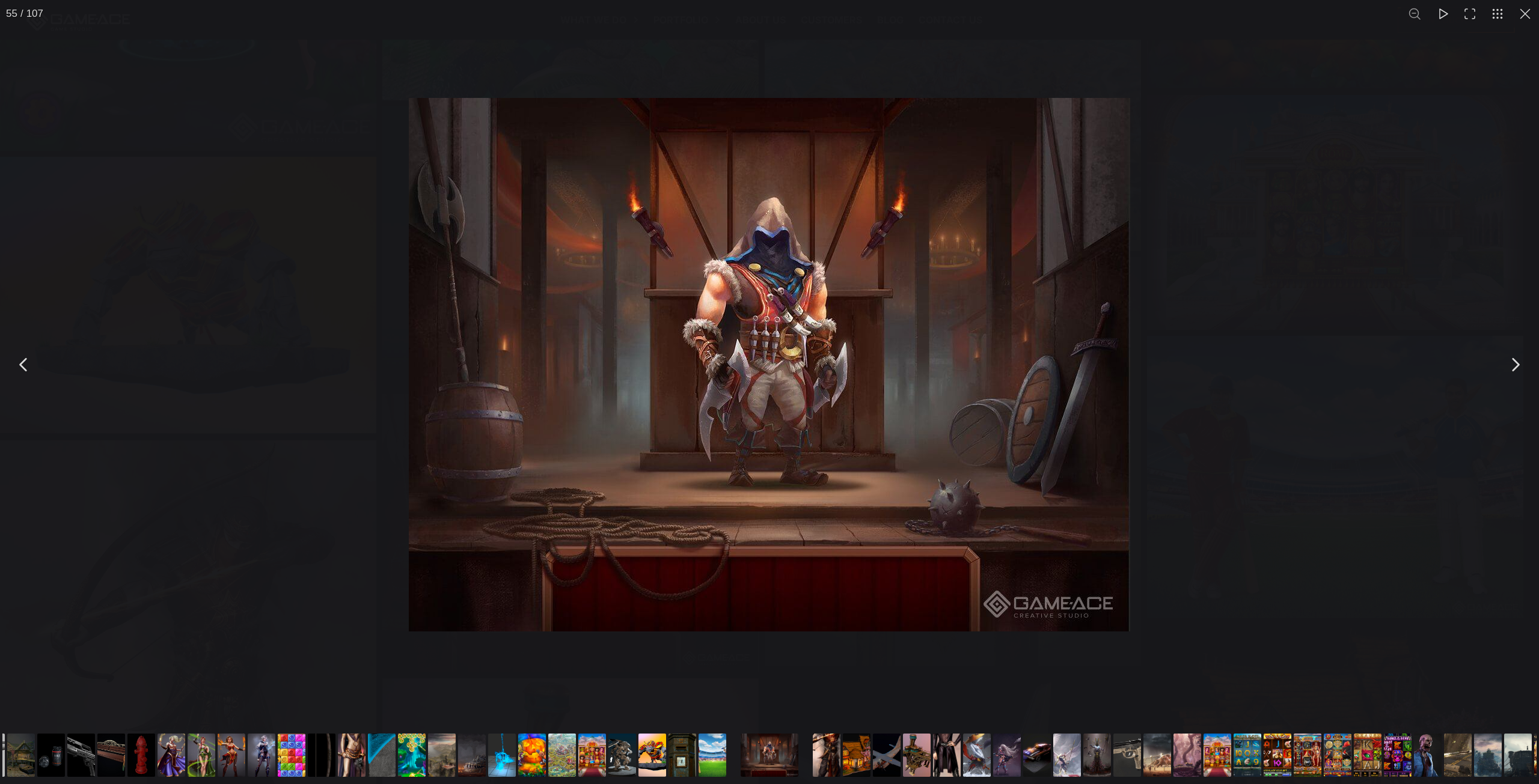
click at [1187, 228] on div "You can close this modal content with the ESC key" at bounding box center [770, 364] width 1539 height 729
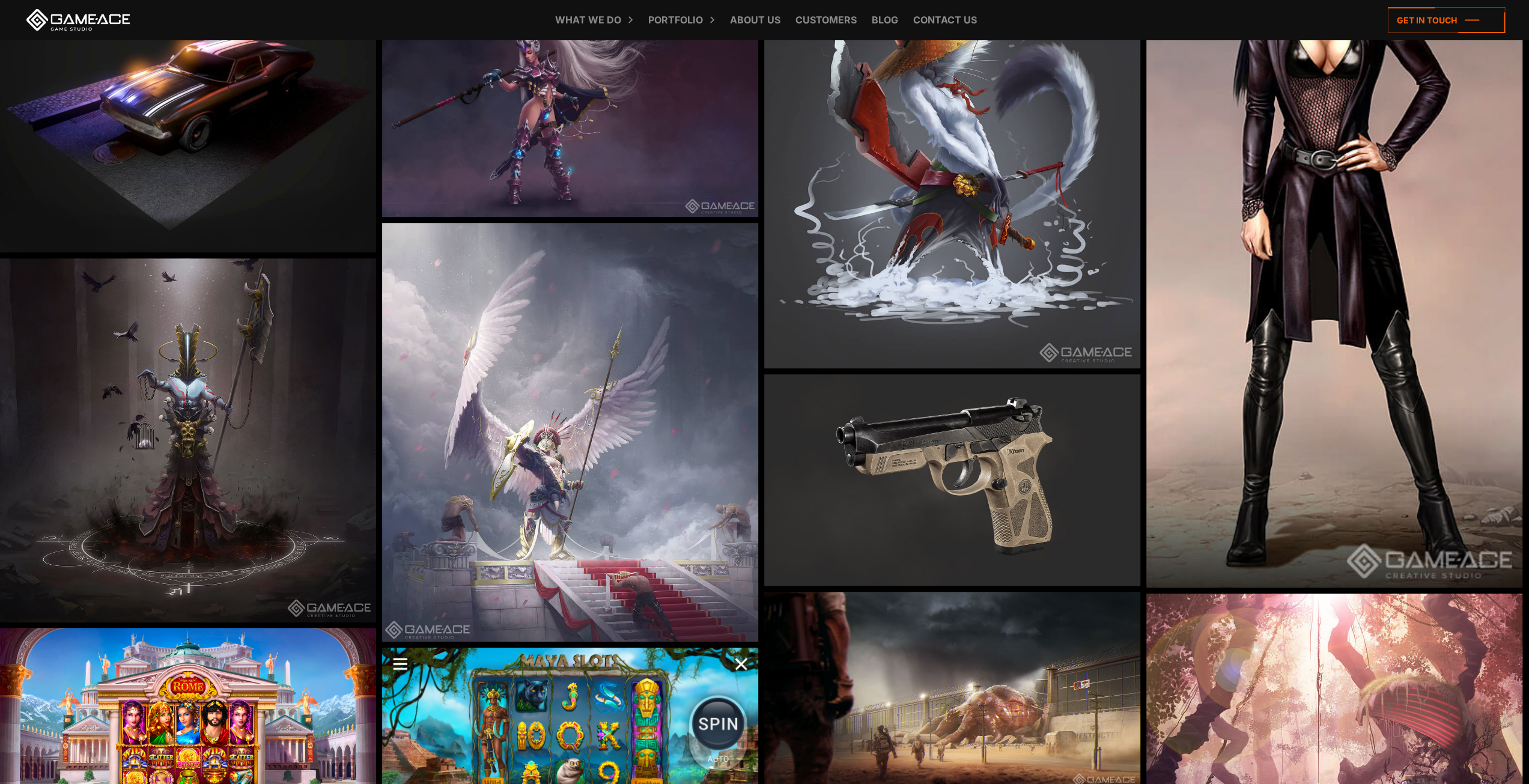
scroll to position [5347, 0]
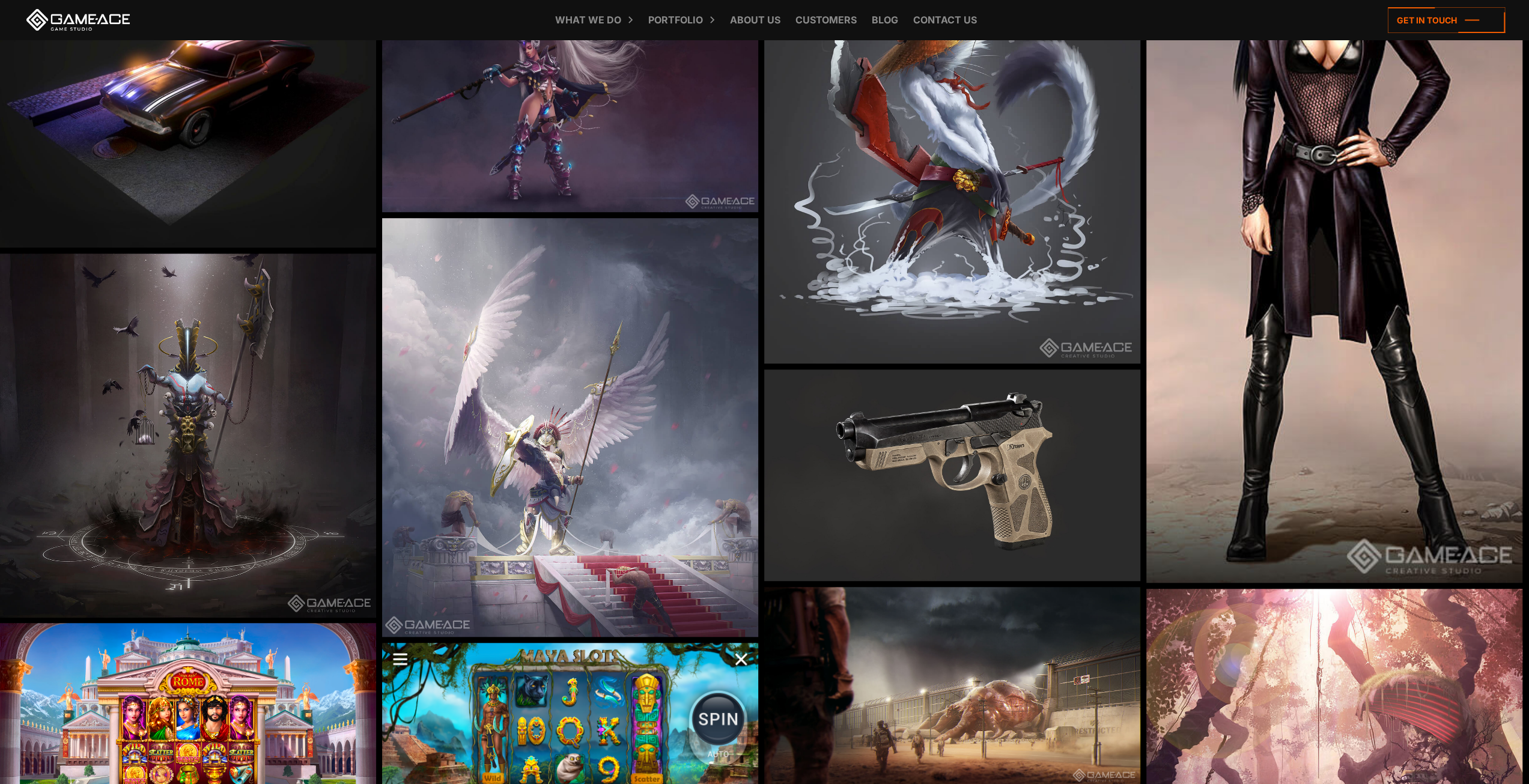
click at [505, 437] on img at bounding box center [571, 427] width 377 height 419
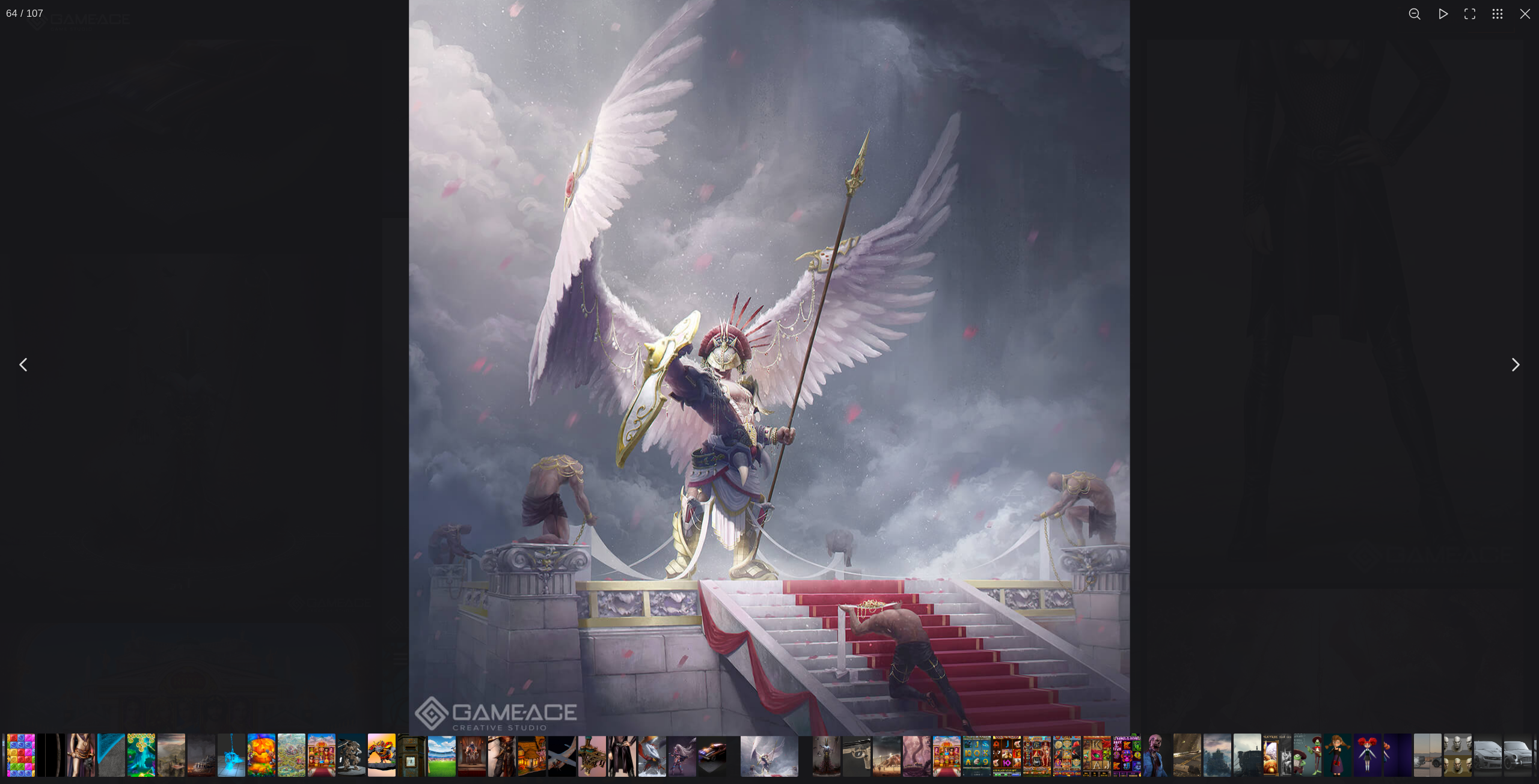
click at [1198, 350] on div "You can close this modal content with the ESC key" at bounding box center [770, 364] width 1539 height 729
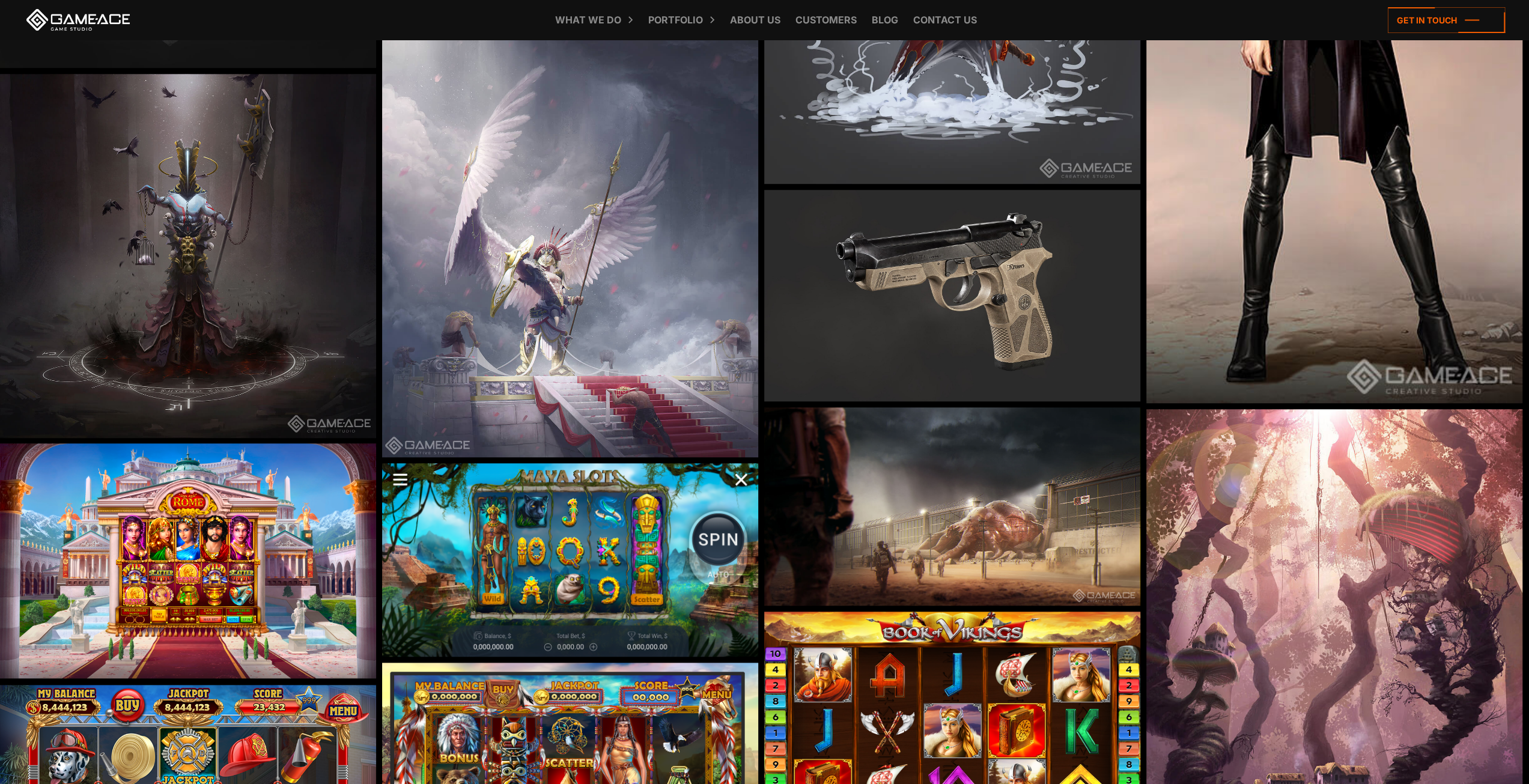
scroll to position [5527, 0]
click at [892, 511] on img at bounding box center [953, 506] width 377 height 199
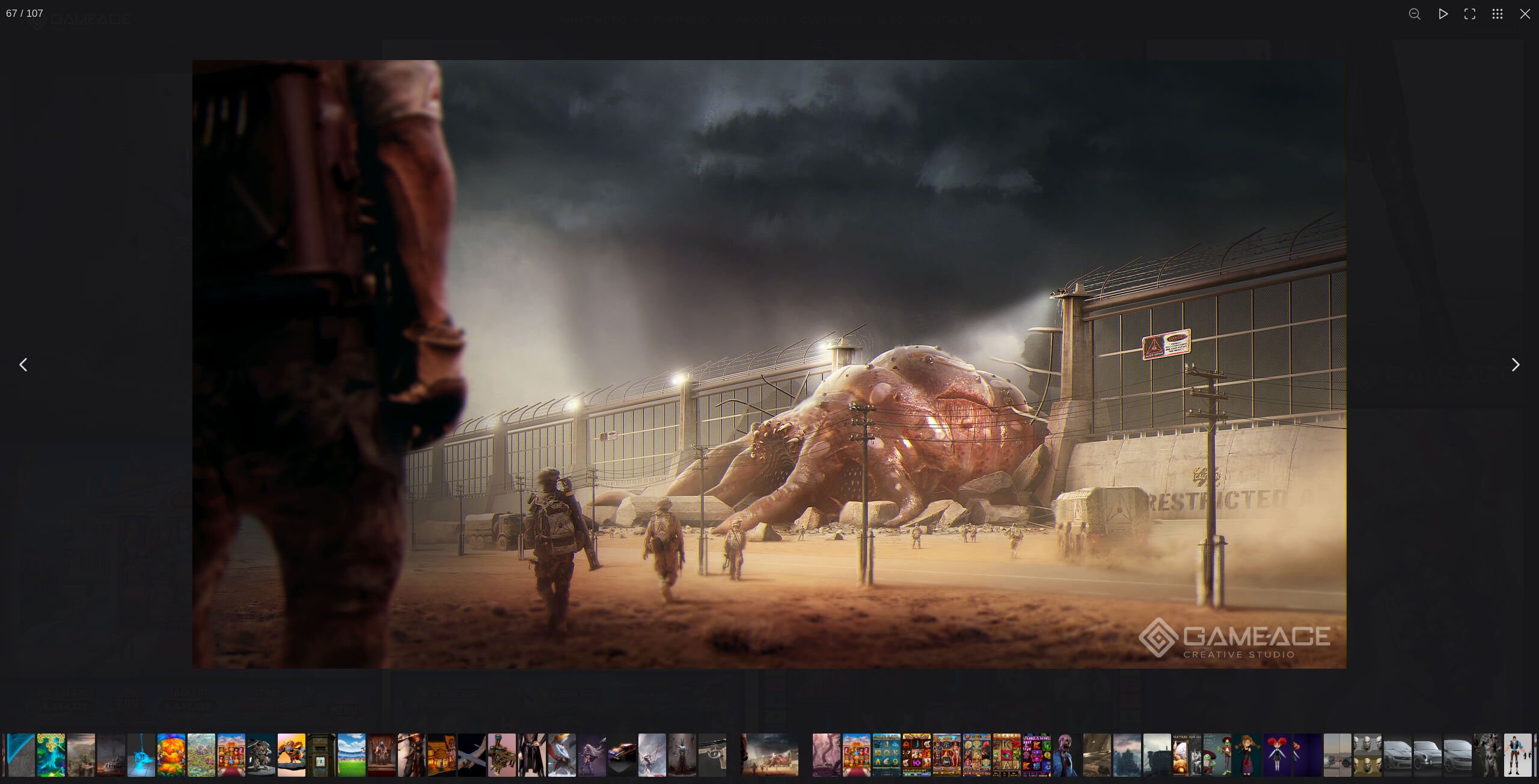
click at [1382, 339] on div "You can close this modal content with the ESC key" at bounding box center [770, 364] width 1539 height 729
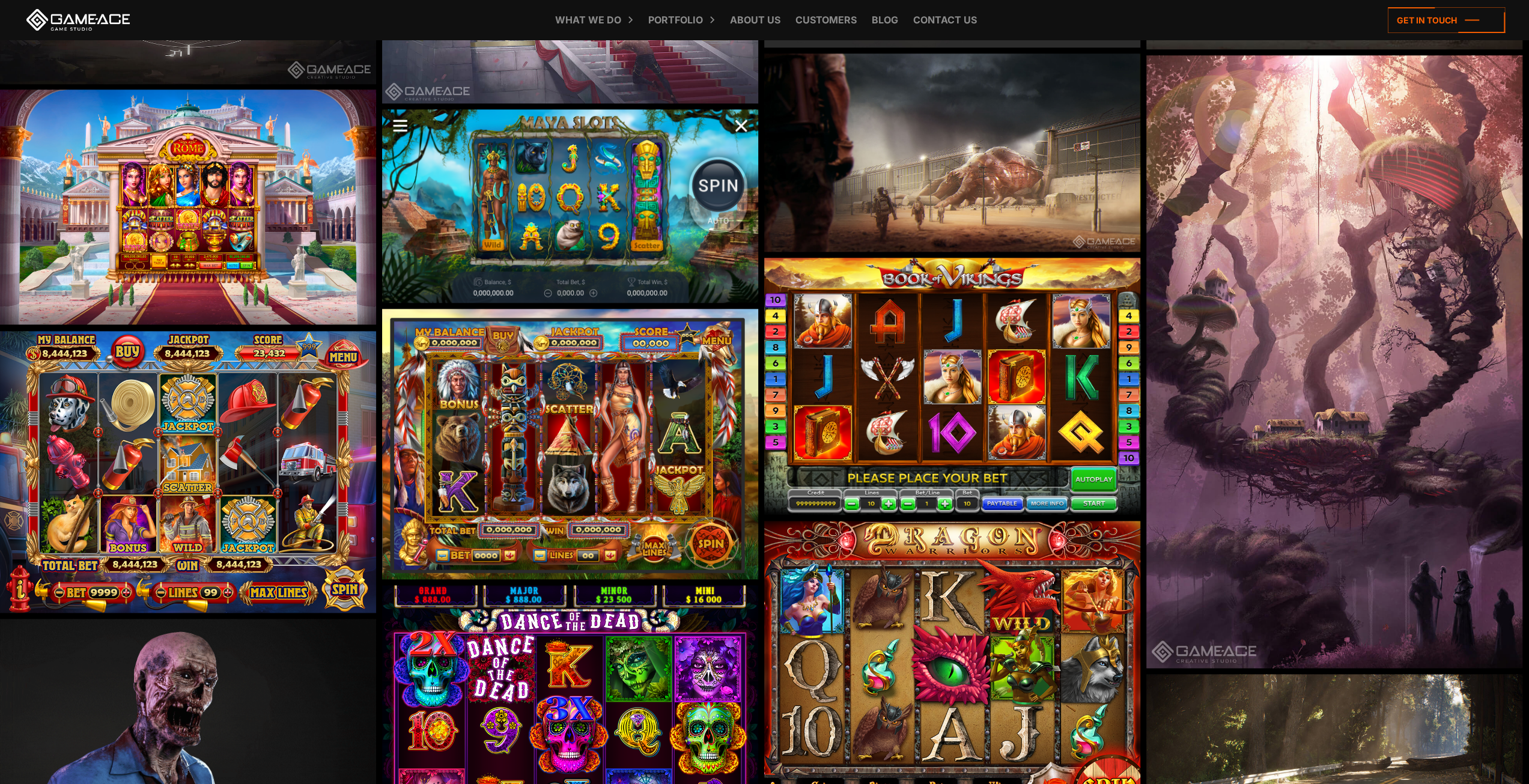
scroll to position [5888, 0]
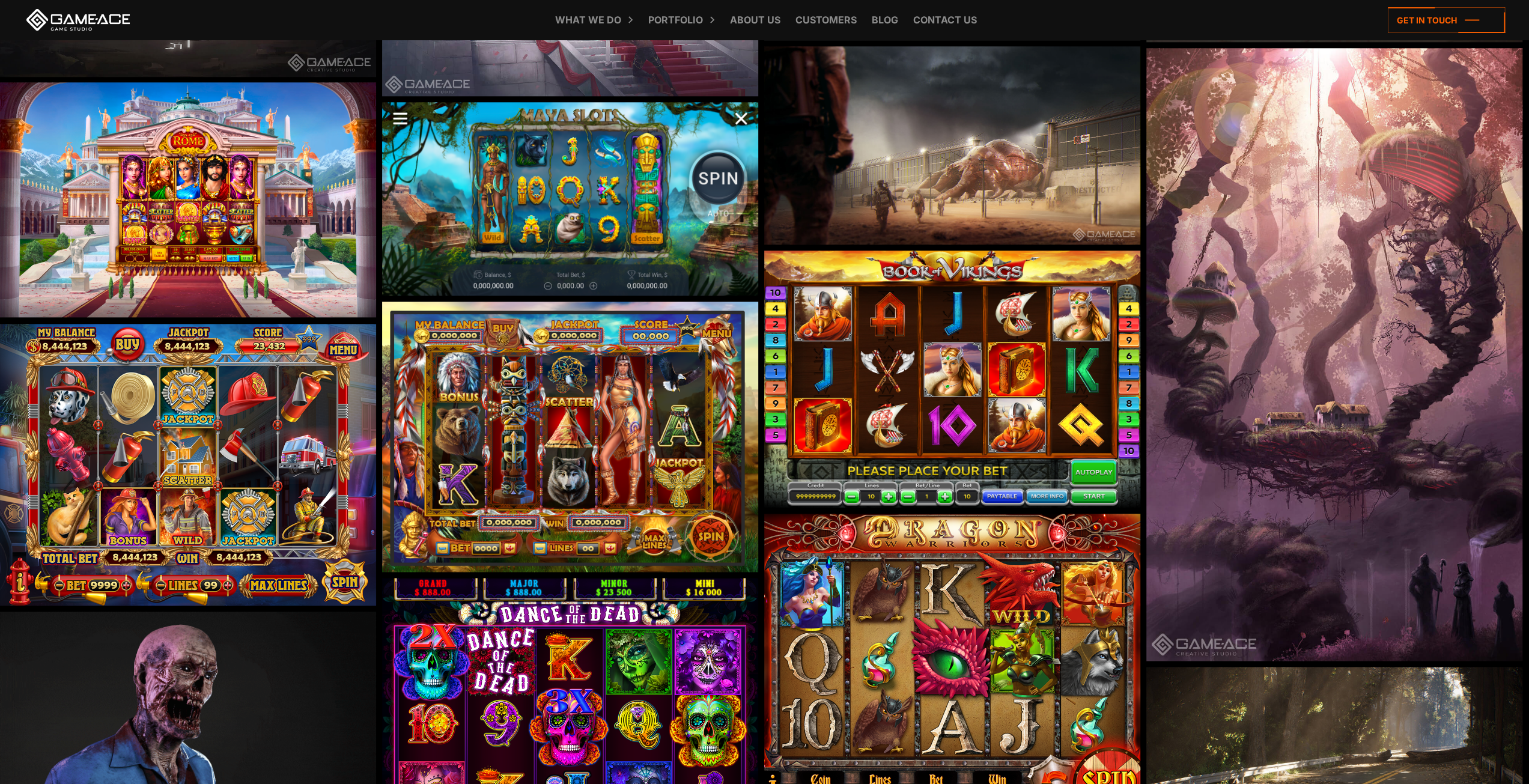
click at [589, 408] on img at bounding box center [571, 436] width 377 height 271
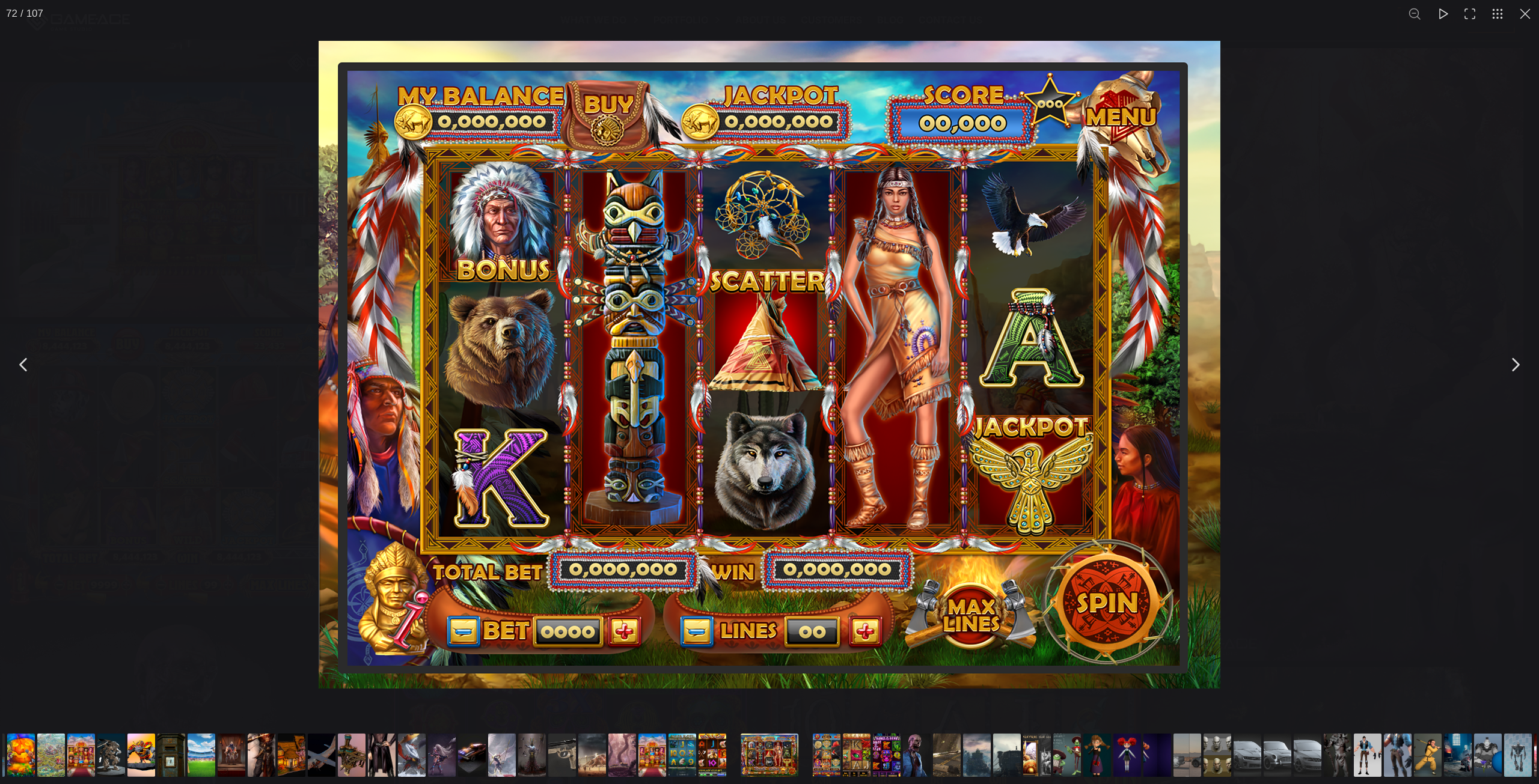
click at [1301, 161] on div "You can close this modal content with the ESC key" at bounding box center [770, 364] width 1539 height 729
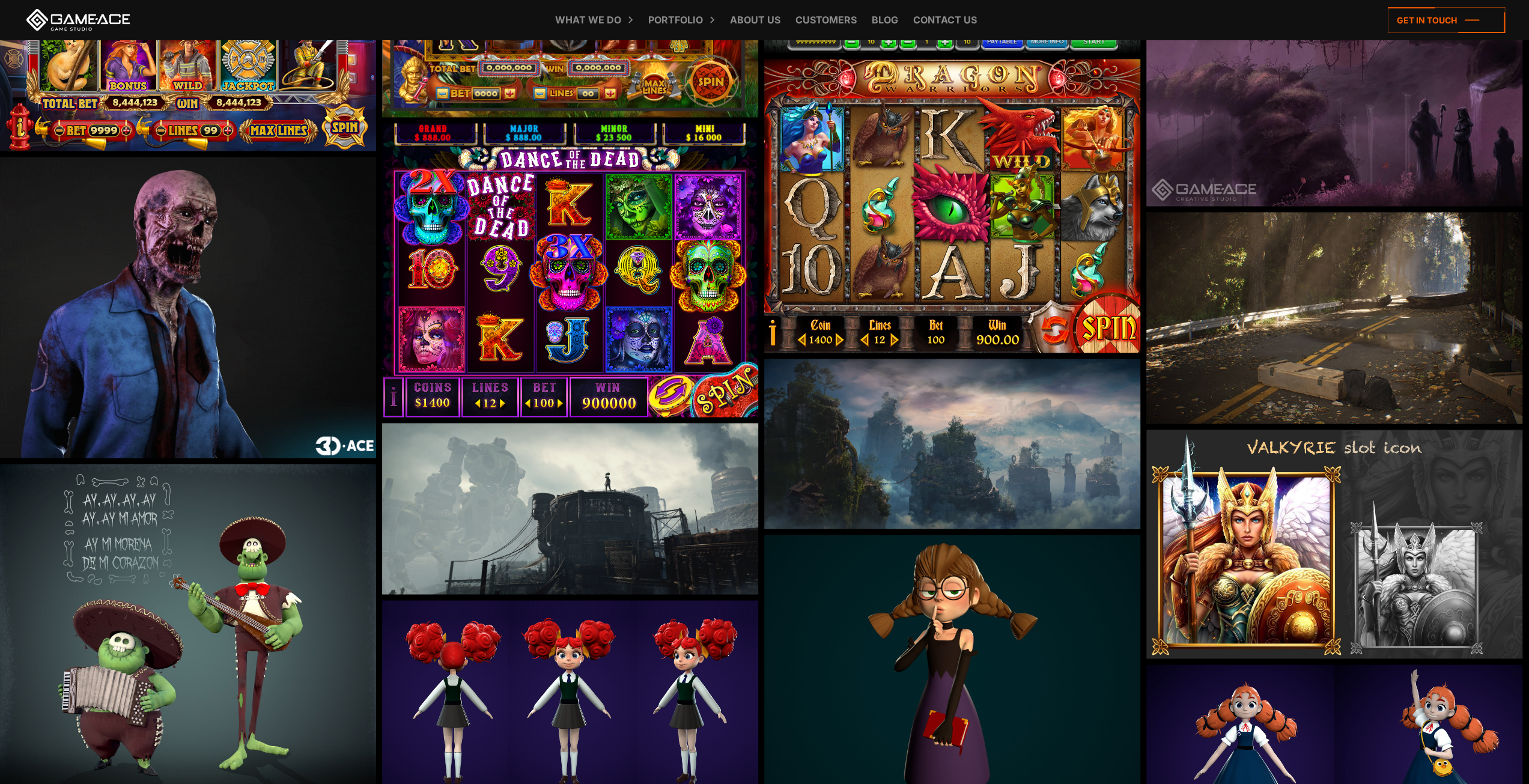
scroll to position [6368, 0]
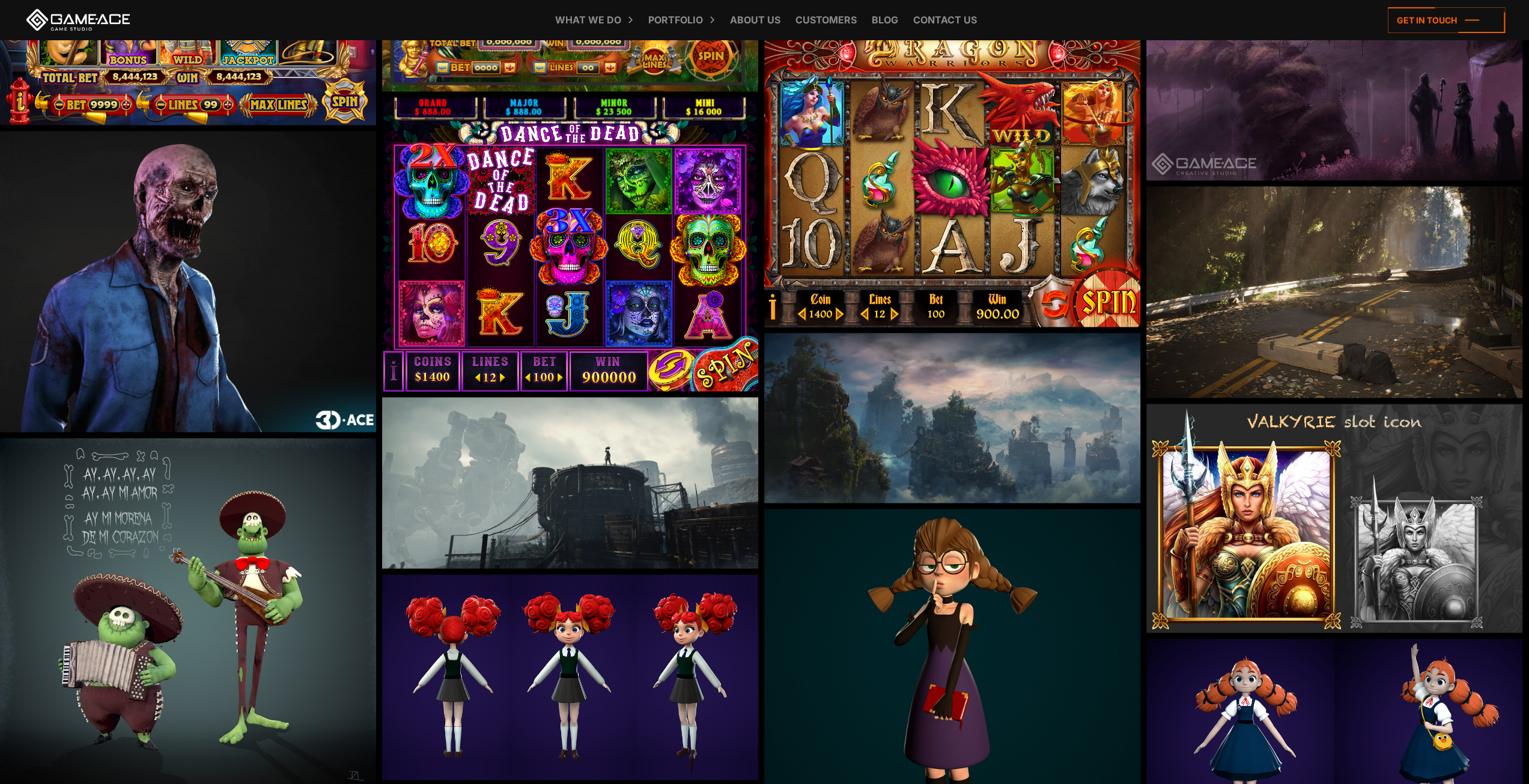
click at [1242, 549] on img at bounding box center [1335, 518] width 377 height 229
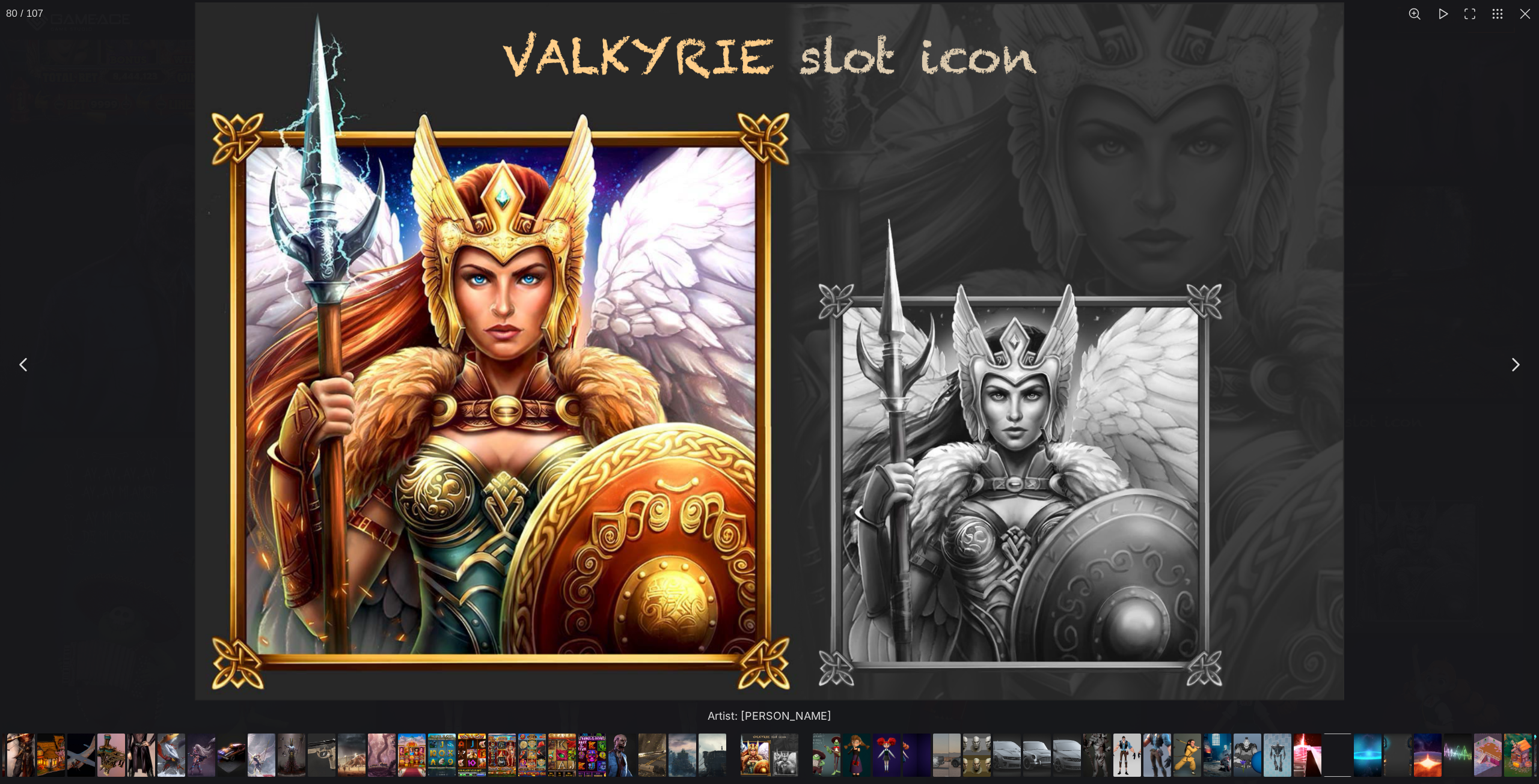
click at [119, 148] on div "Artist: [PERSON_NAME]" at bounding box center [770, 364] width 1539 height 729
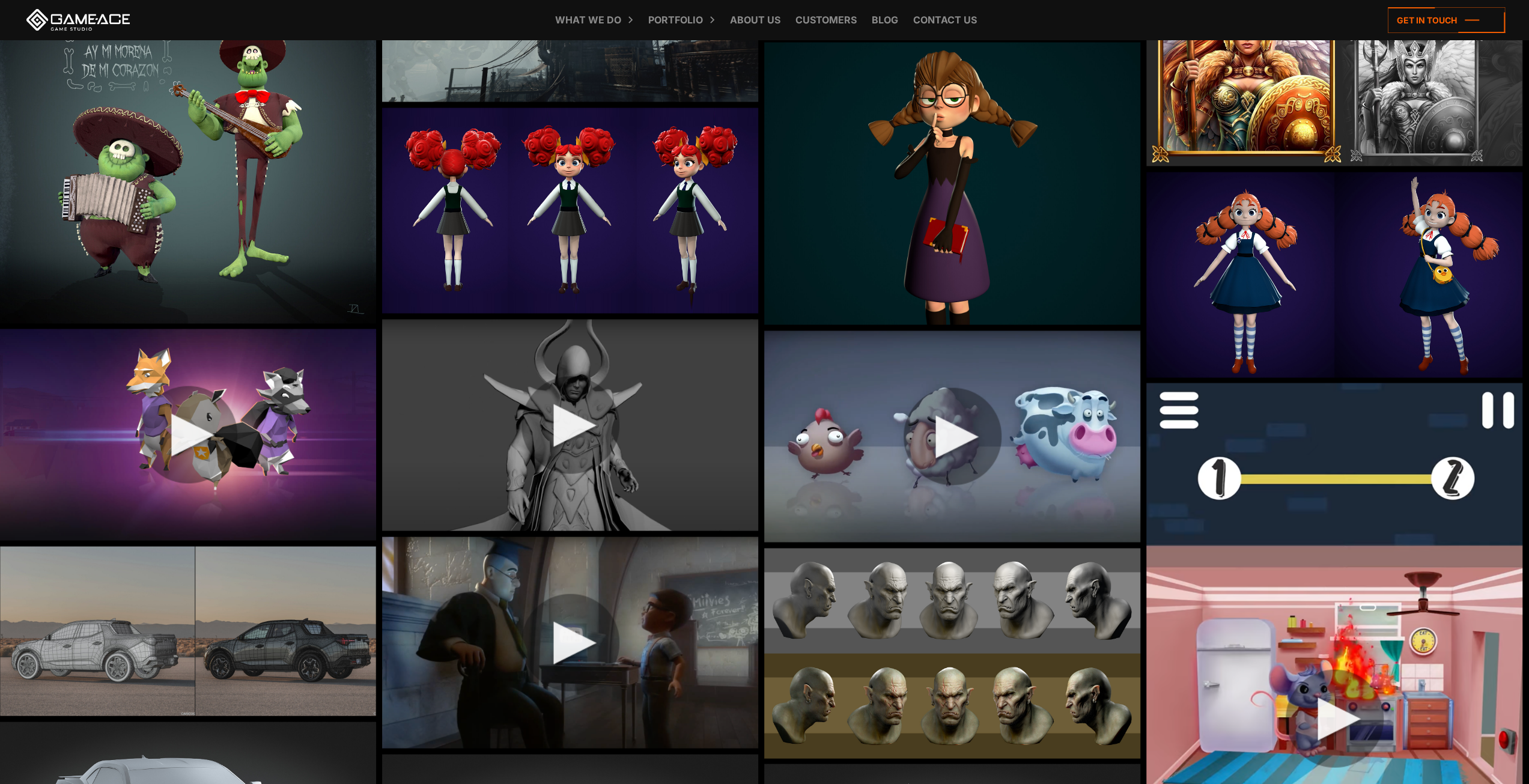
scroll to position [6849, 0]
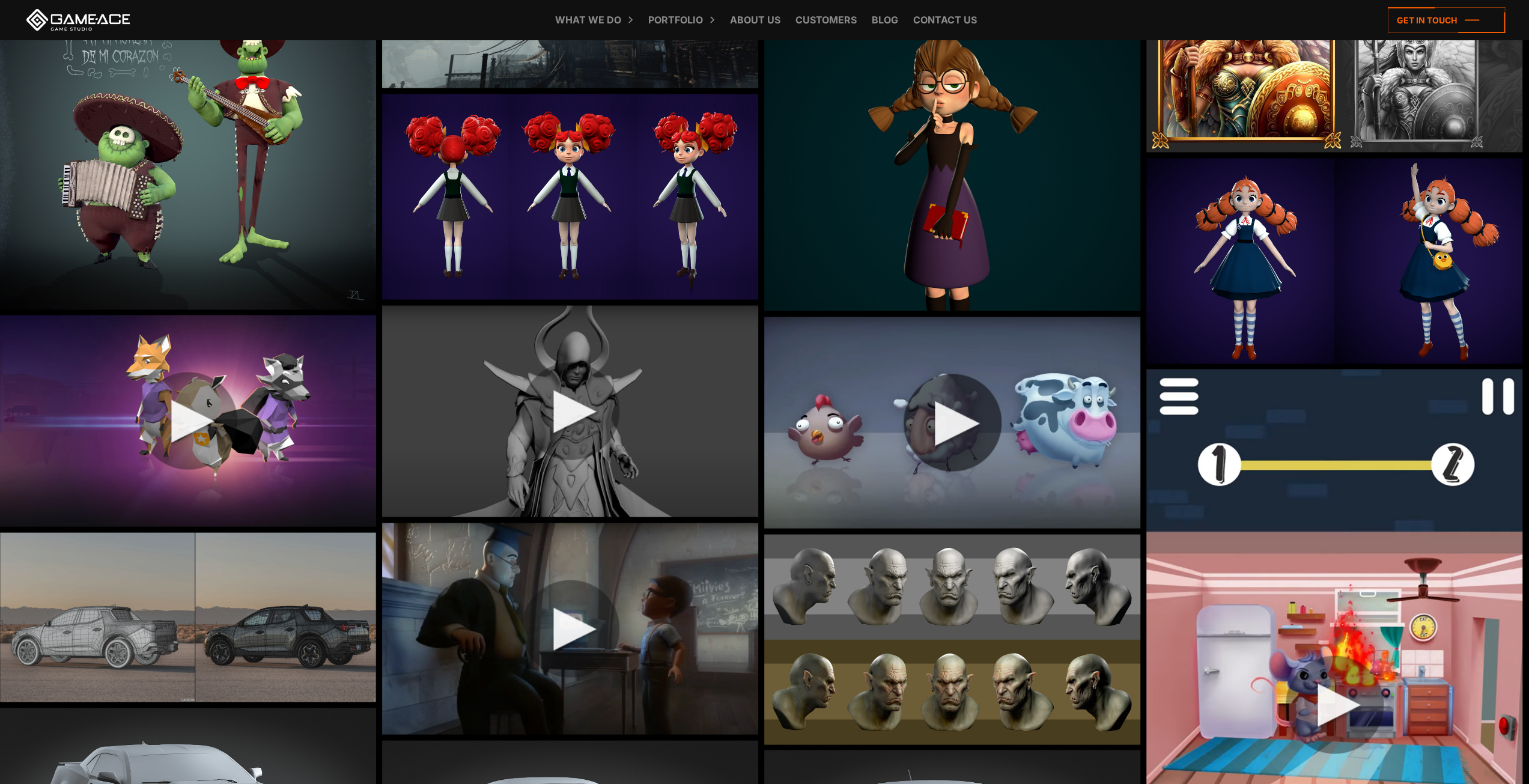
click at [929, 422] on img at bounding box center [953, 422] width 377 height 212
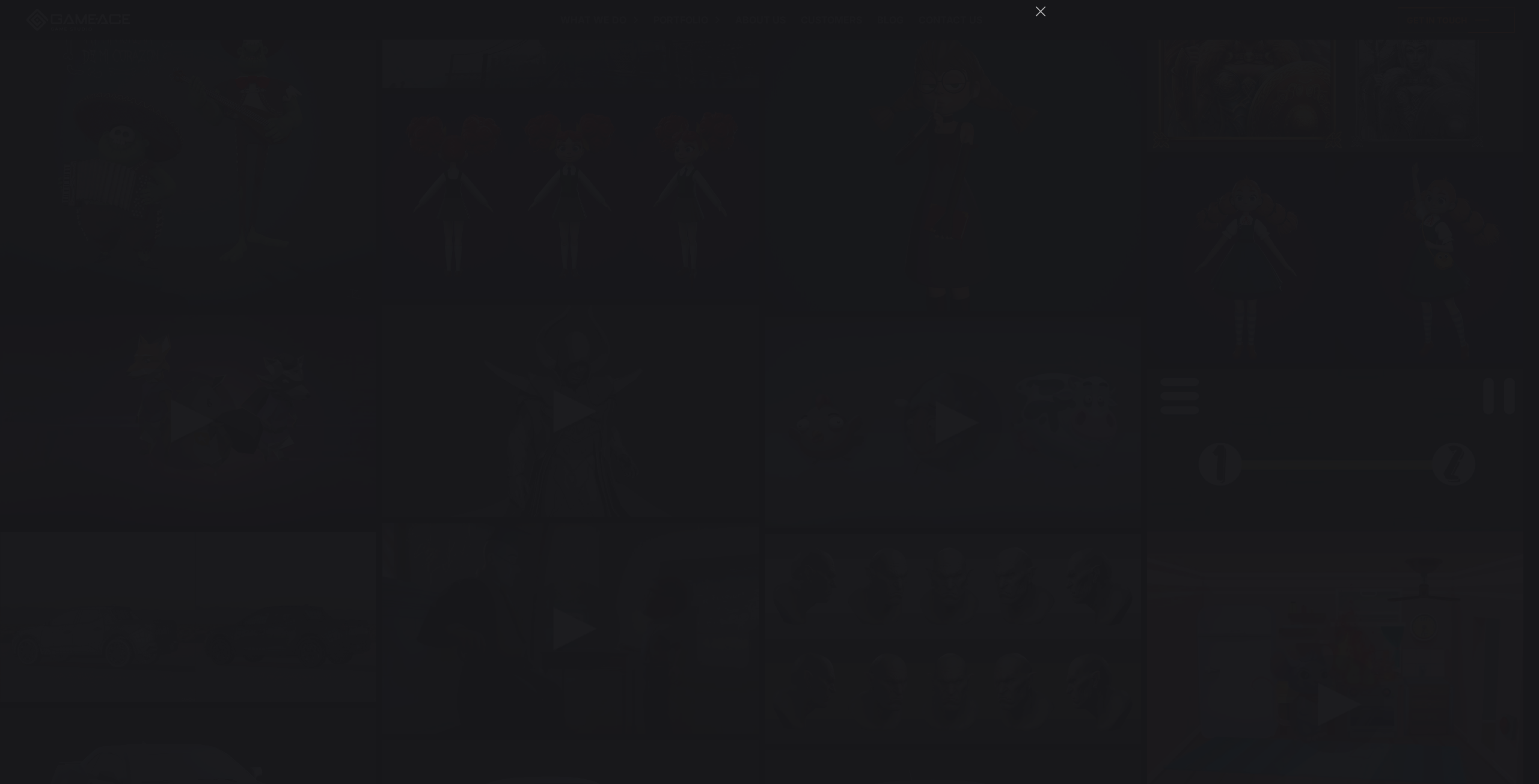
click at [246, 334] on div "You can close this modal content with the ESC key" at bounding box center [770, 392] width 1539 height 784
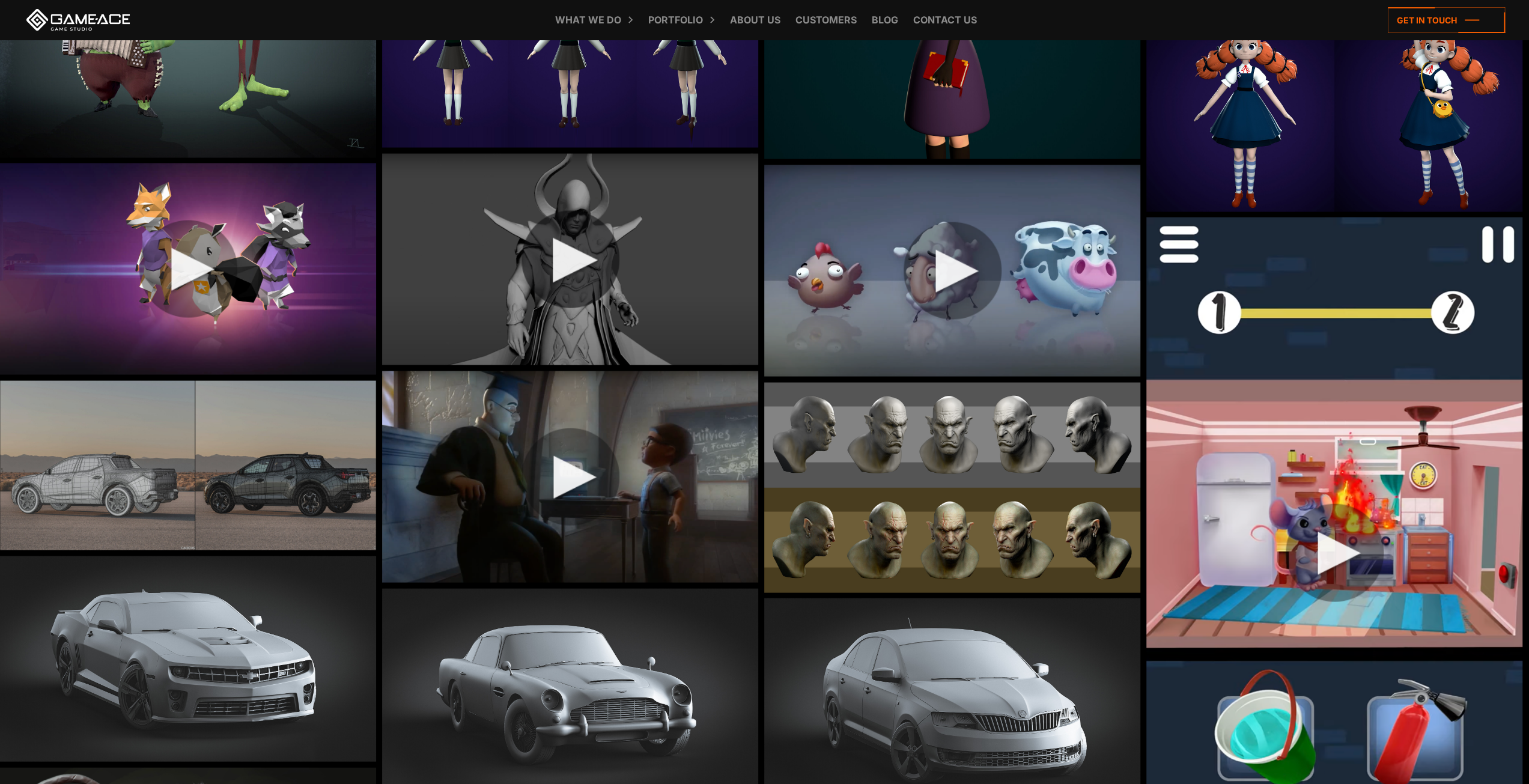
scroll to position [7030, 0]
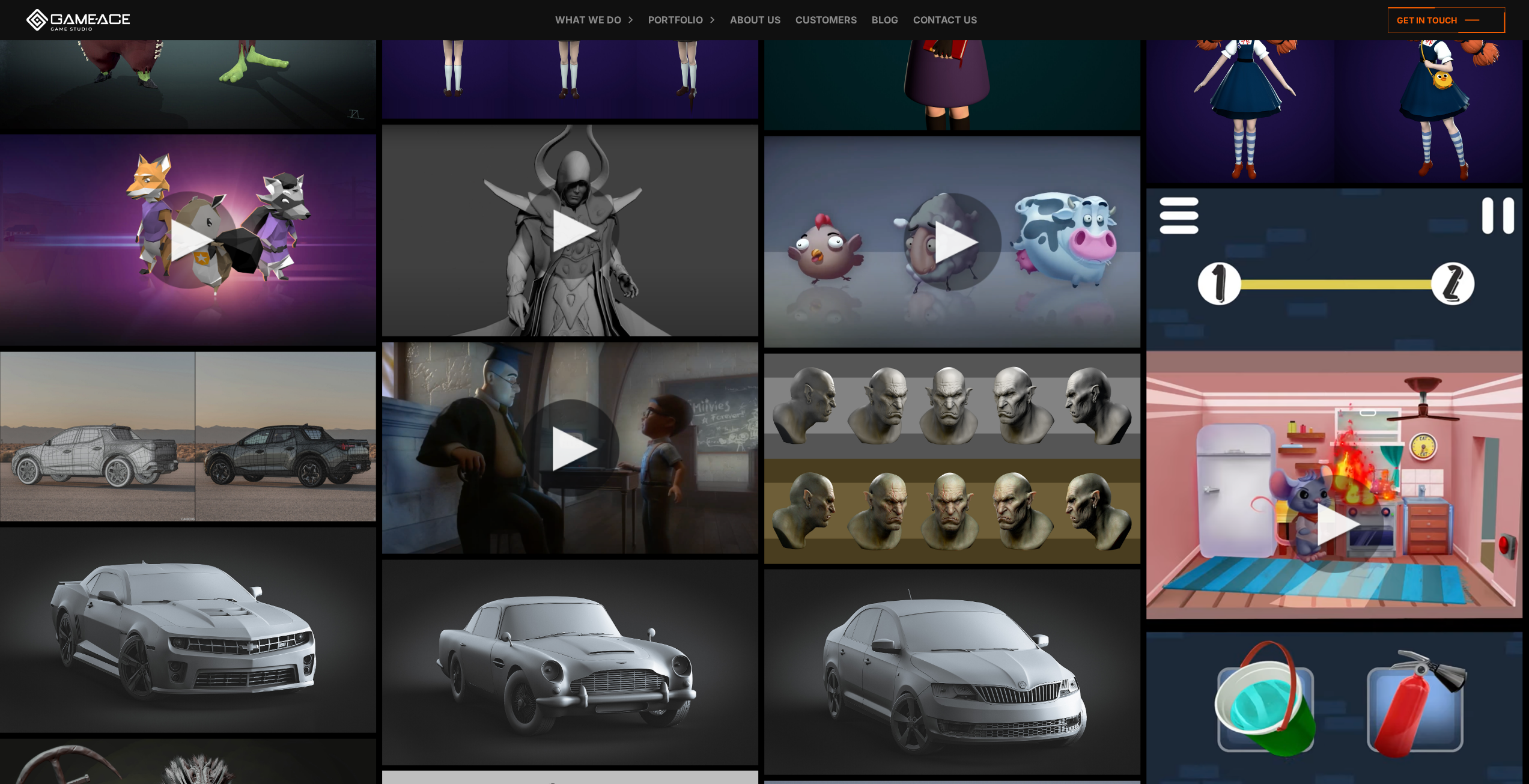
click at [588, 437] on img at bounding box center [571, 449] width 377 height 212
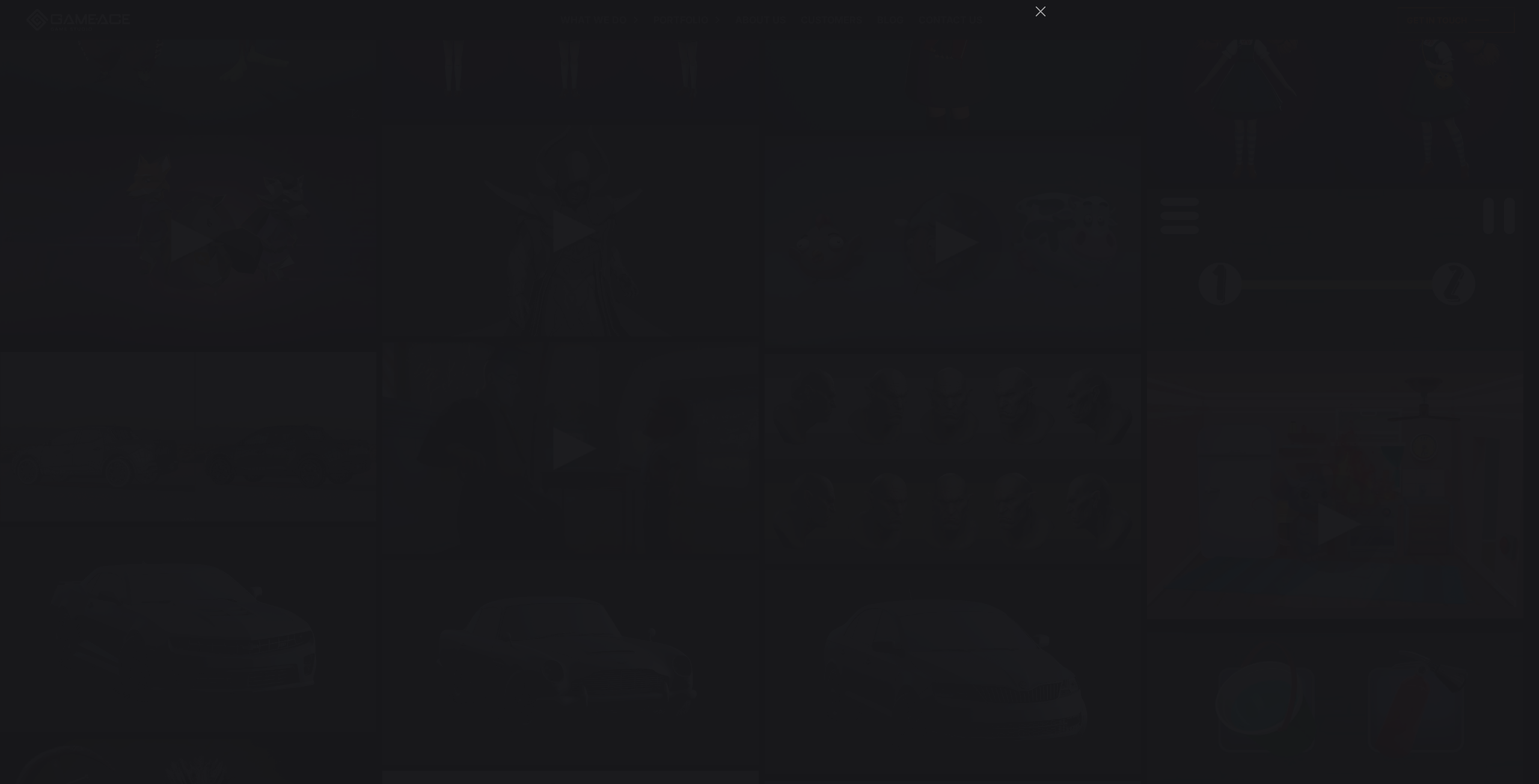
click at [339, 348] on div "You can close this modal content with the ESC key" at bounding box center [770, 392] width 1539 height 784
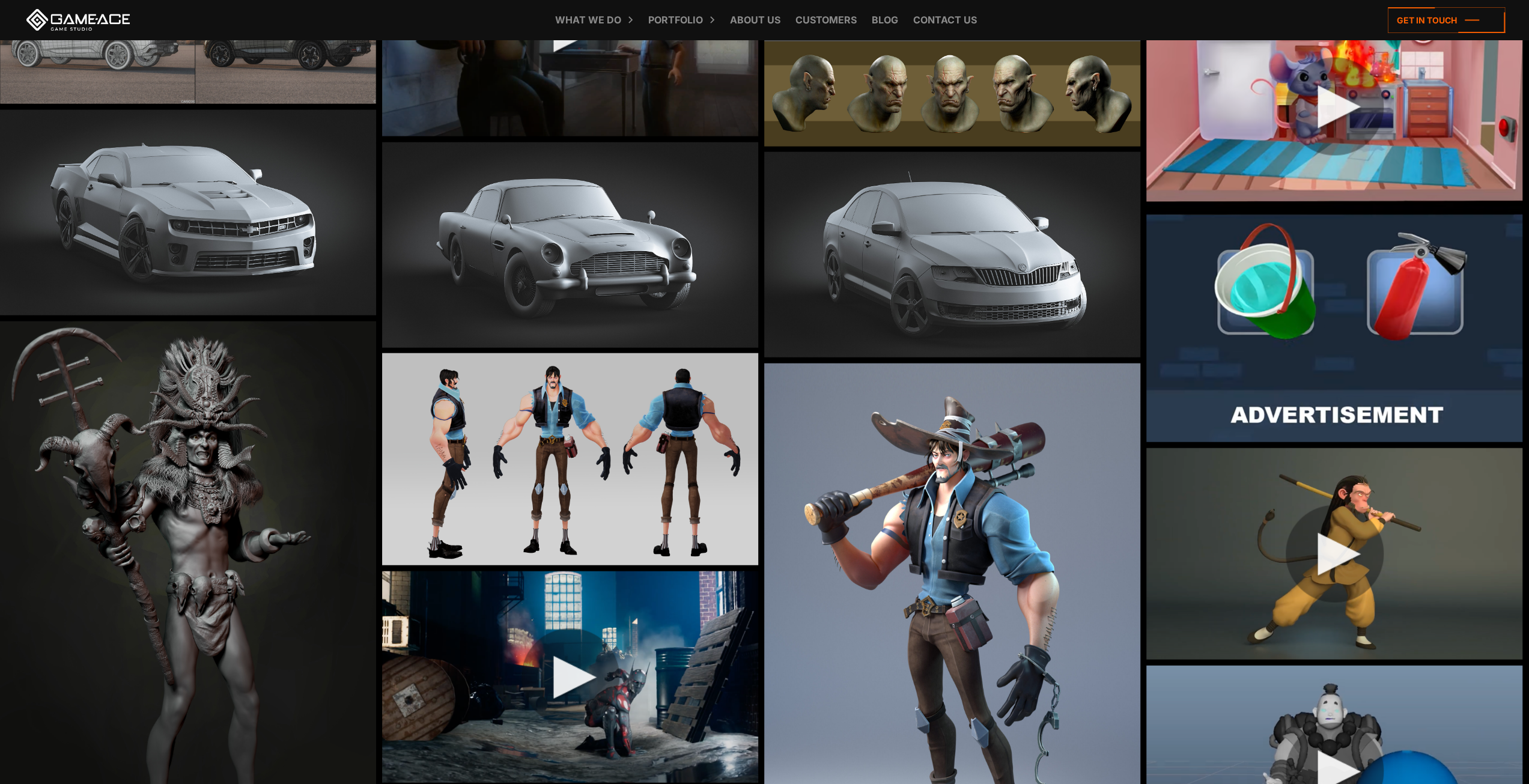
scroll to position [7510, 0]
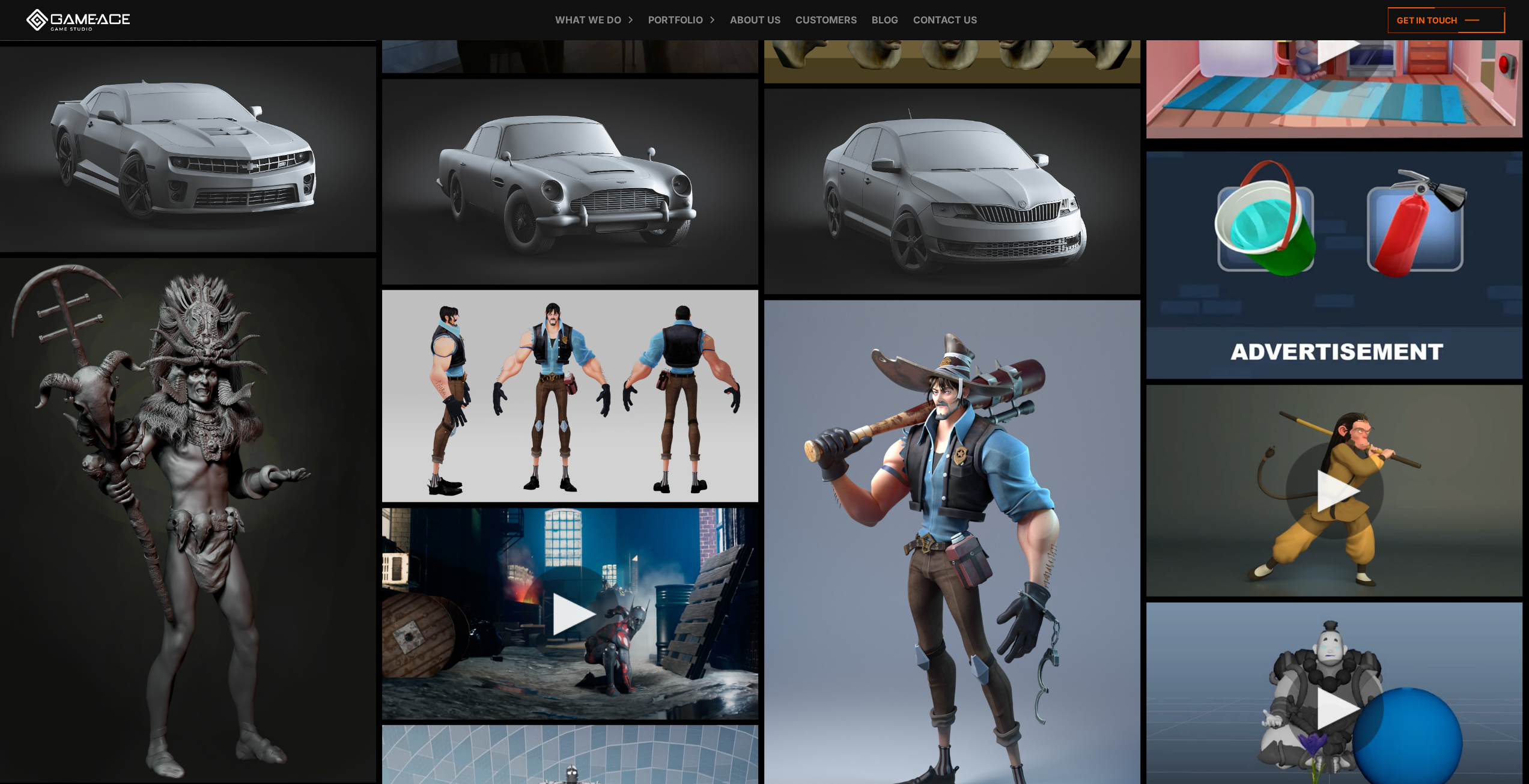
click at [899, 423] on img at bounding box center [953, 578] width 377 height 555
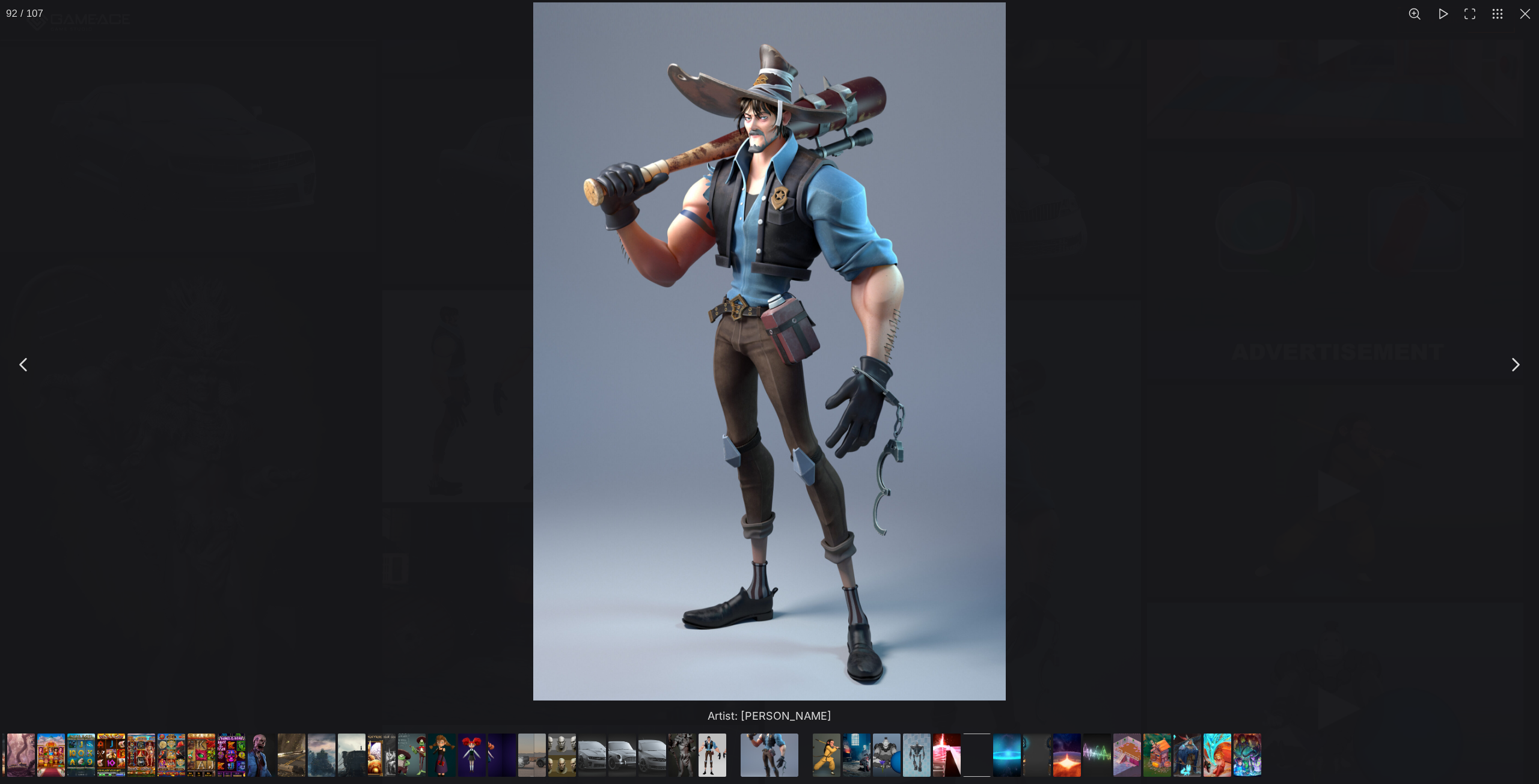
click at [393, 358] on div "Artist: [PERSON_NAME]" at bounding box center [770, 364] width 1539 height 729
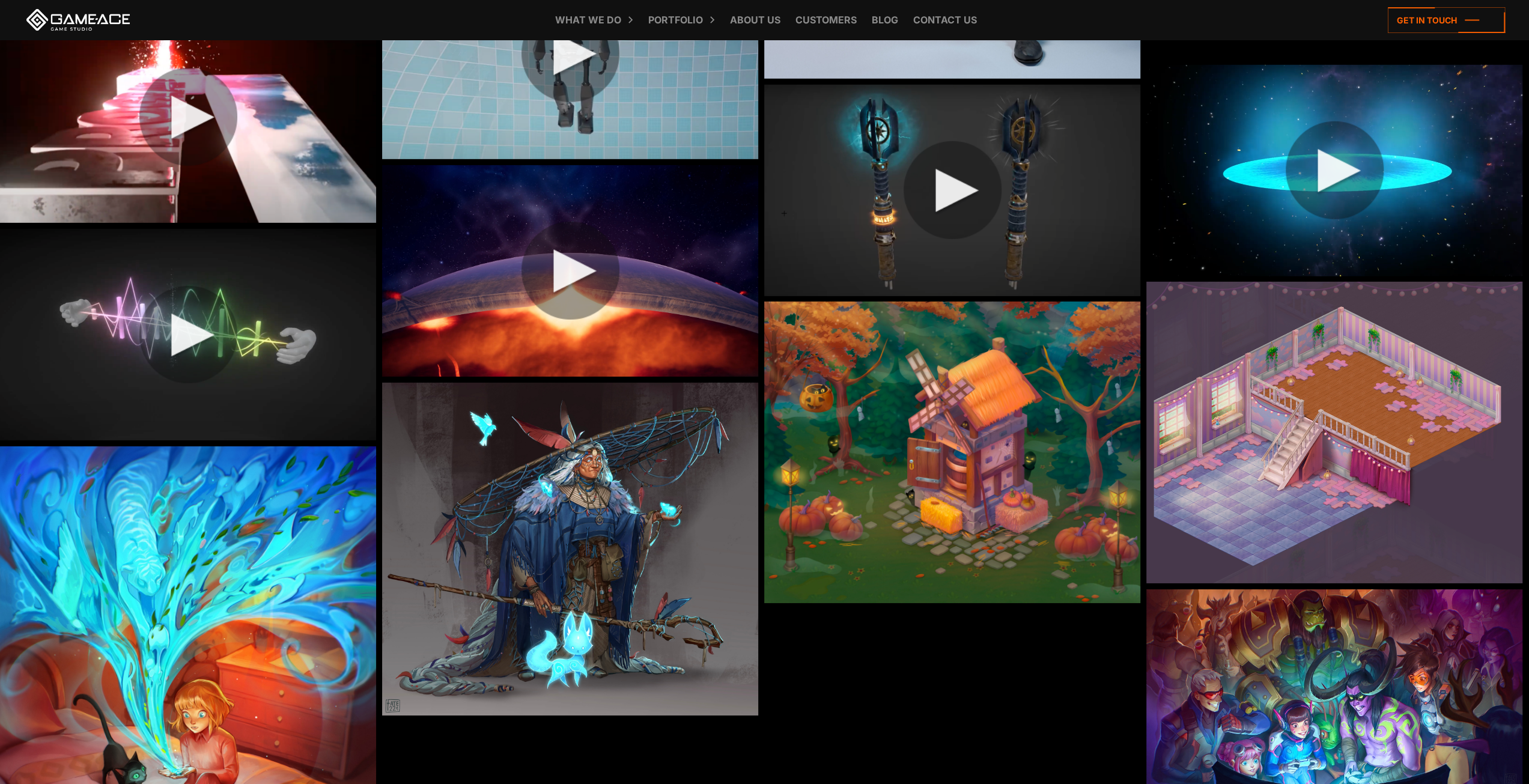
scroll to position [8291, 0]
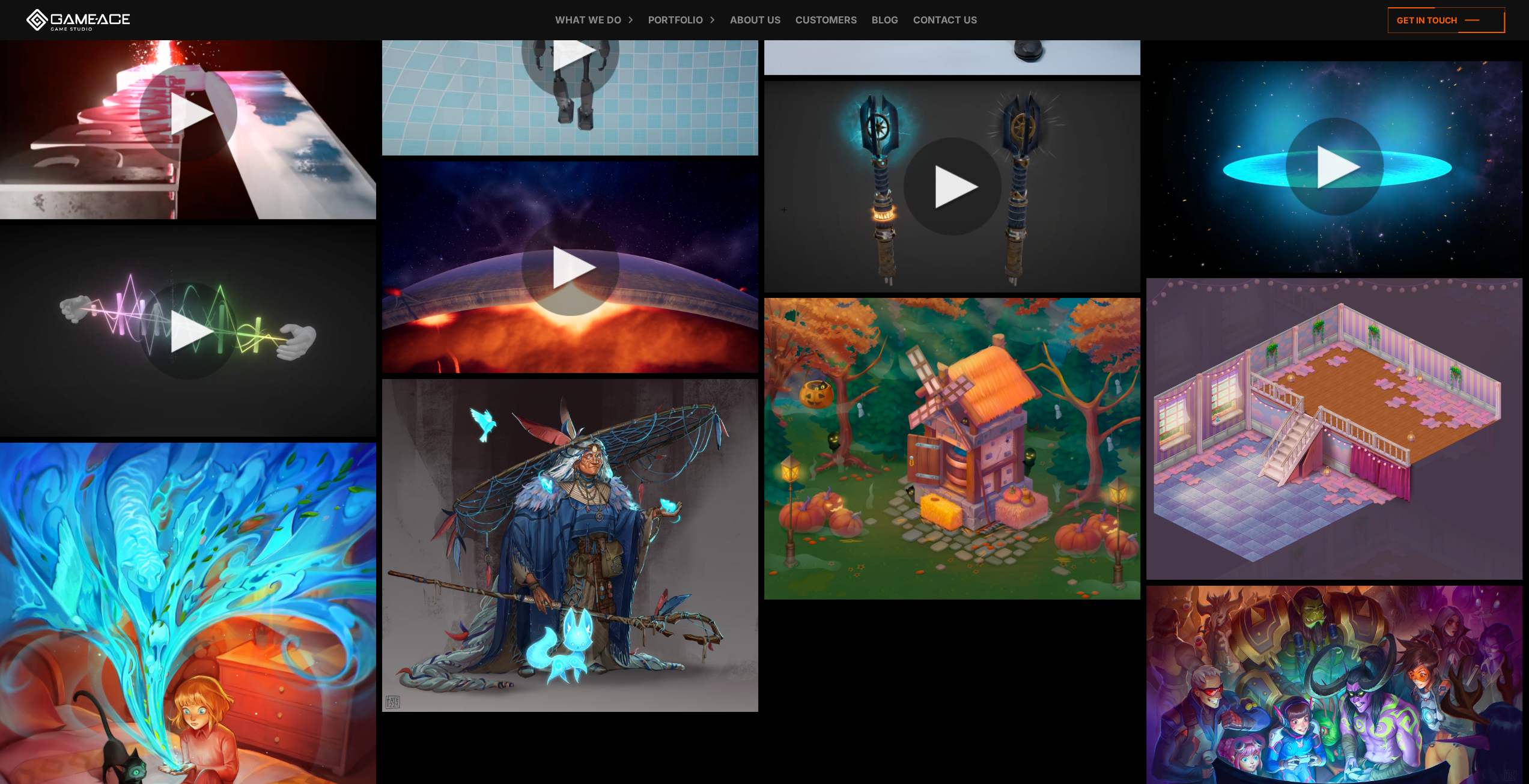
click at [572, 552] on img at bounding box center [571, 545] width 377 height 333
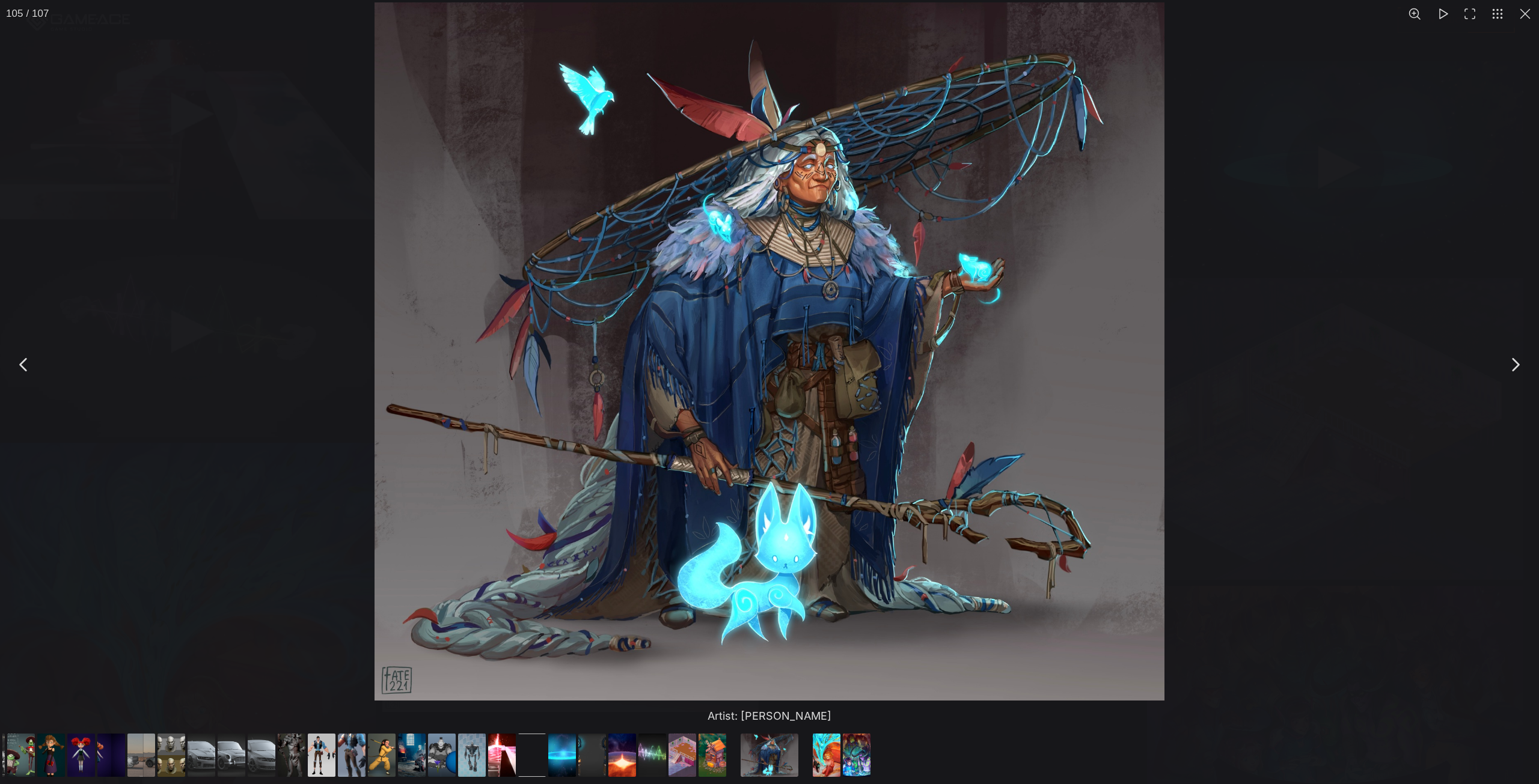
click at [360, 377] on div "Artist: [PERSON_NAME]" at bounding box center [770, 364] width 1539 height 729
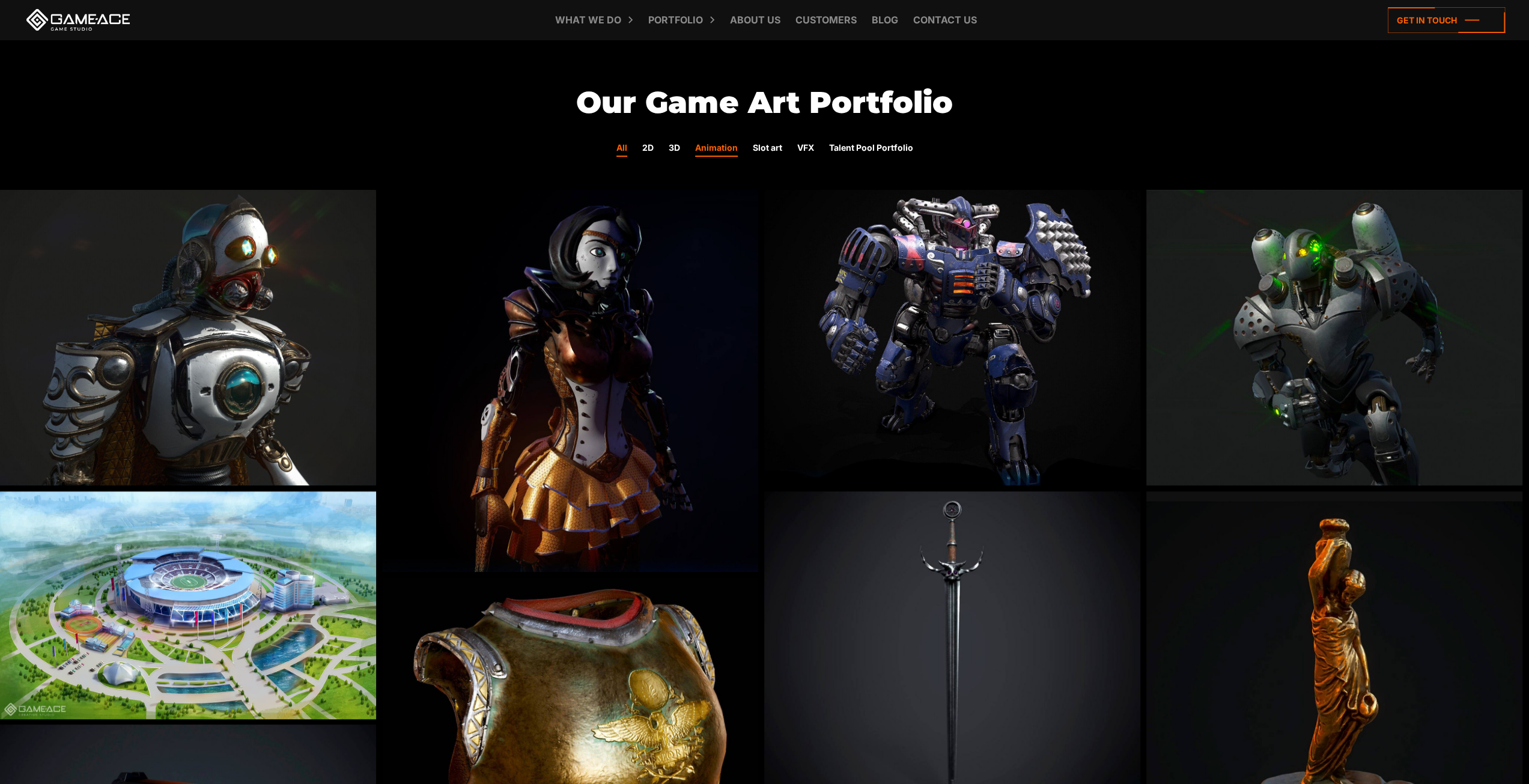
click at [718, 145] on link "Animation" at bounding box center [717, 149] width 43 height 16
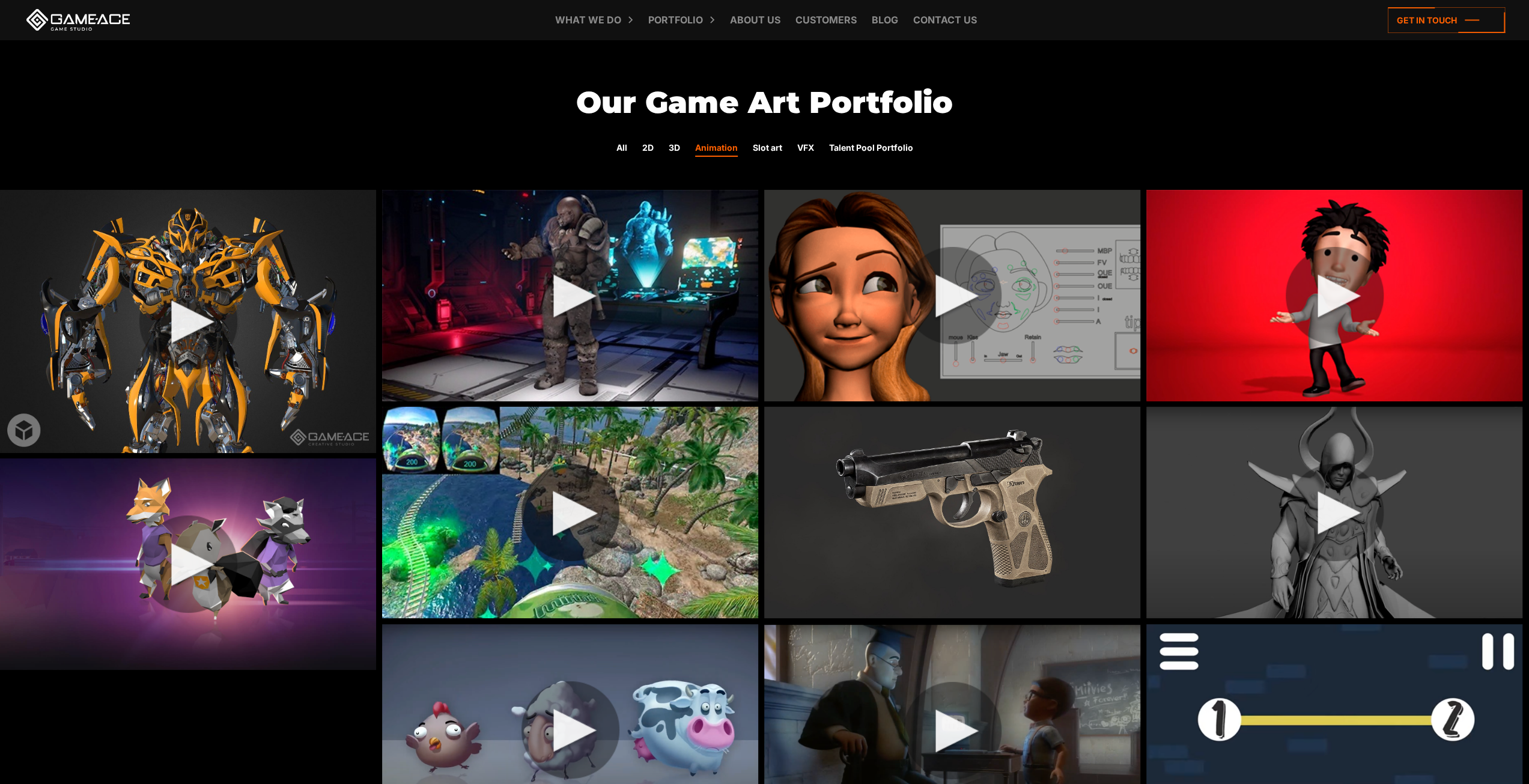
click at [624, 504] on img at bounding box center [571, 512] width 377 height 212
